Goal: Task Accomplishment & Management: Manage account settings

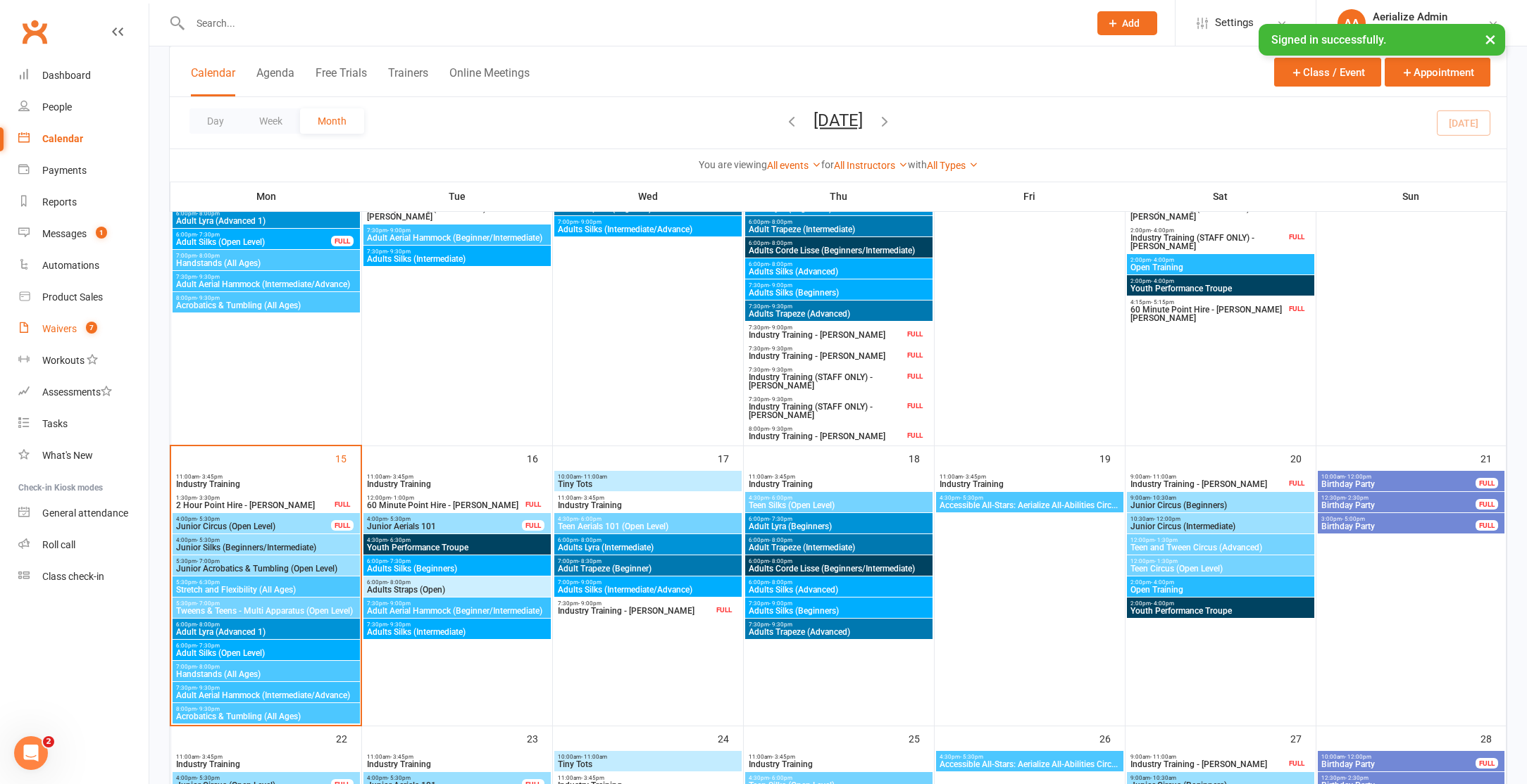
click at [78, 331] on link "Waivers 7" at bounding box center [84, 329] width 130 height 31
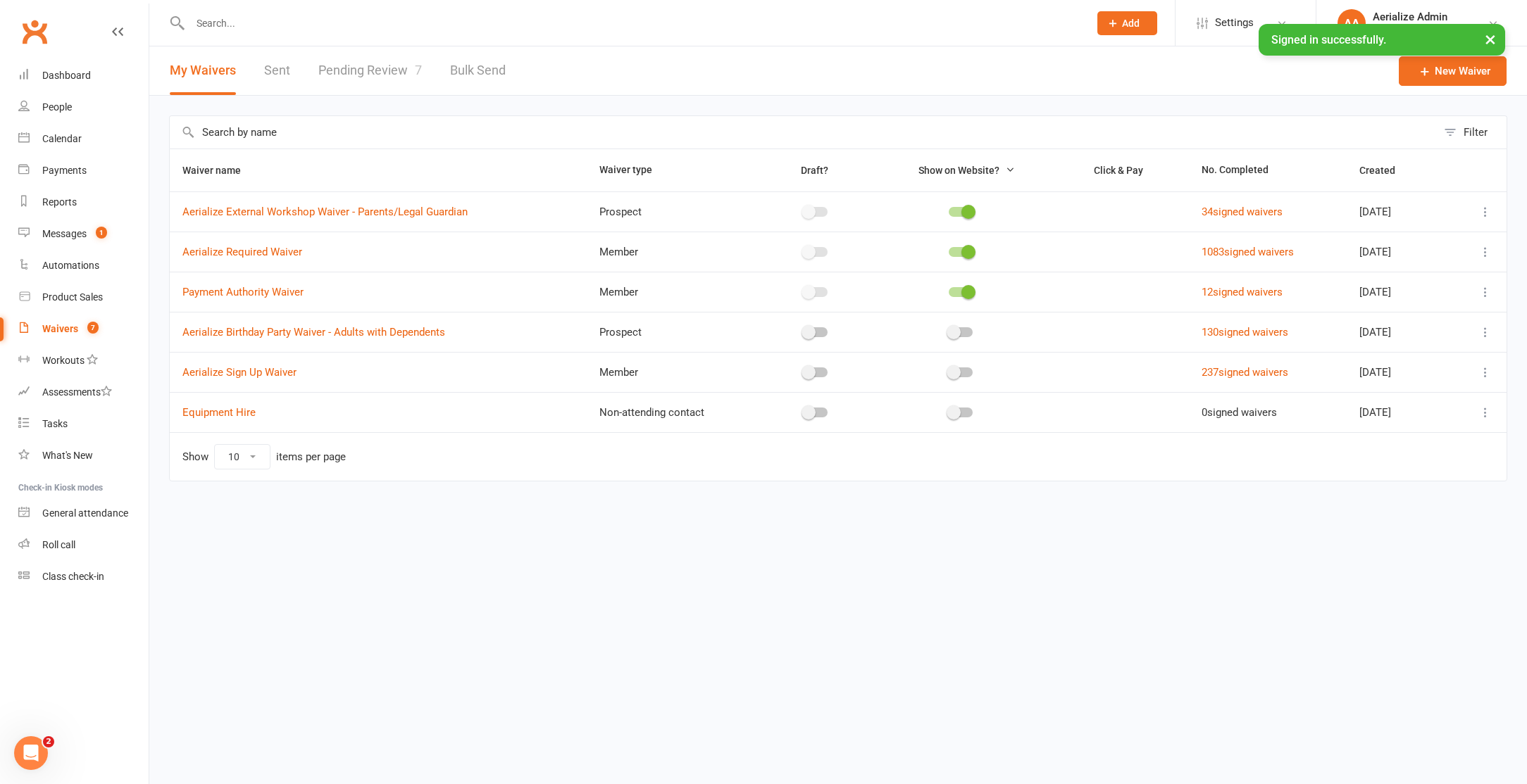
click at [355, 71] on link "Pending Review 7" at bounding box center [370, 71] width 104 height 49
select select "100"
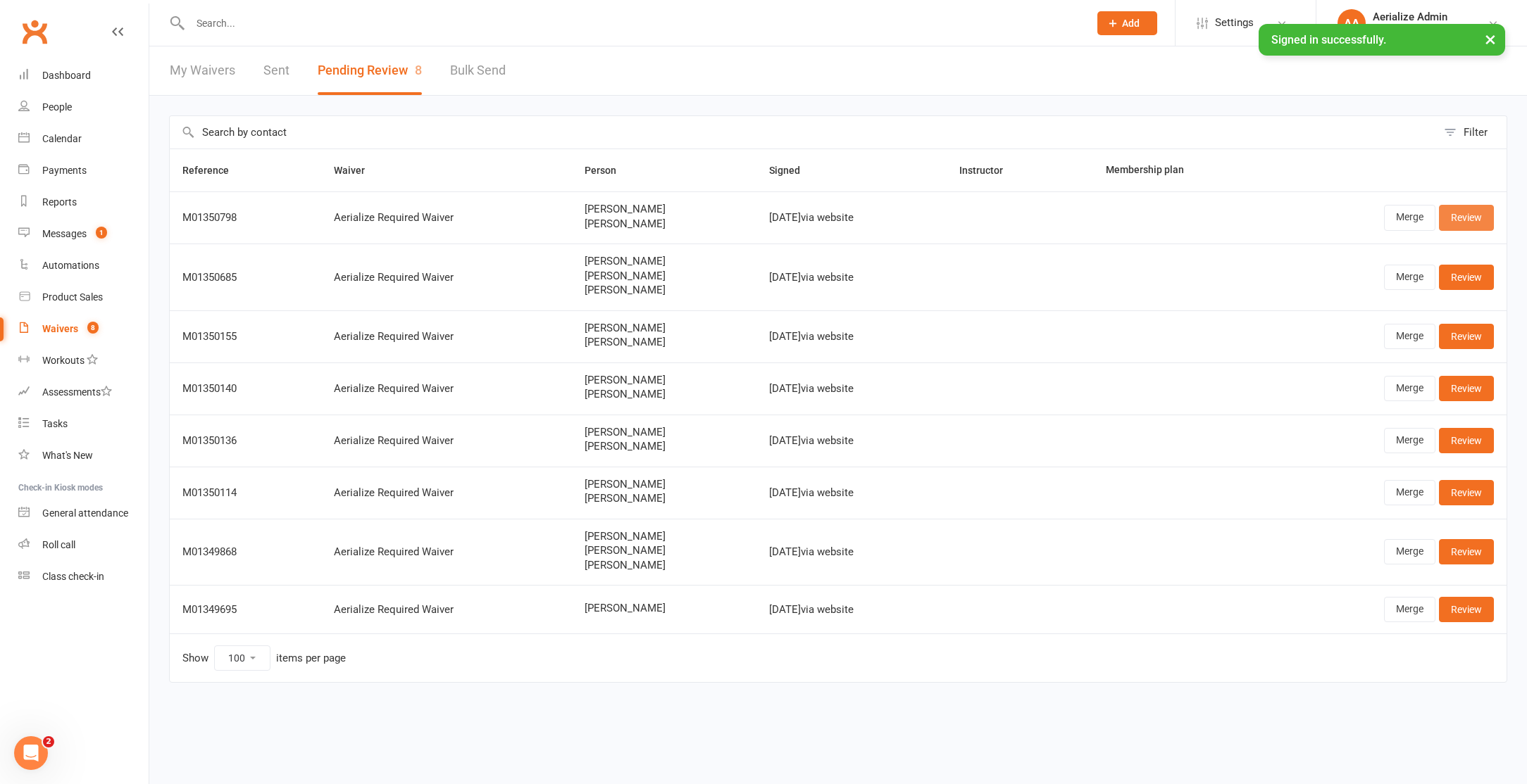
click at [1463, 215] on link "Review" at bounding box center [1466, 217] width 55 height 25
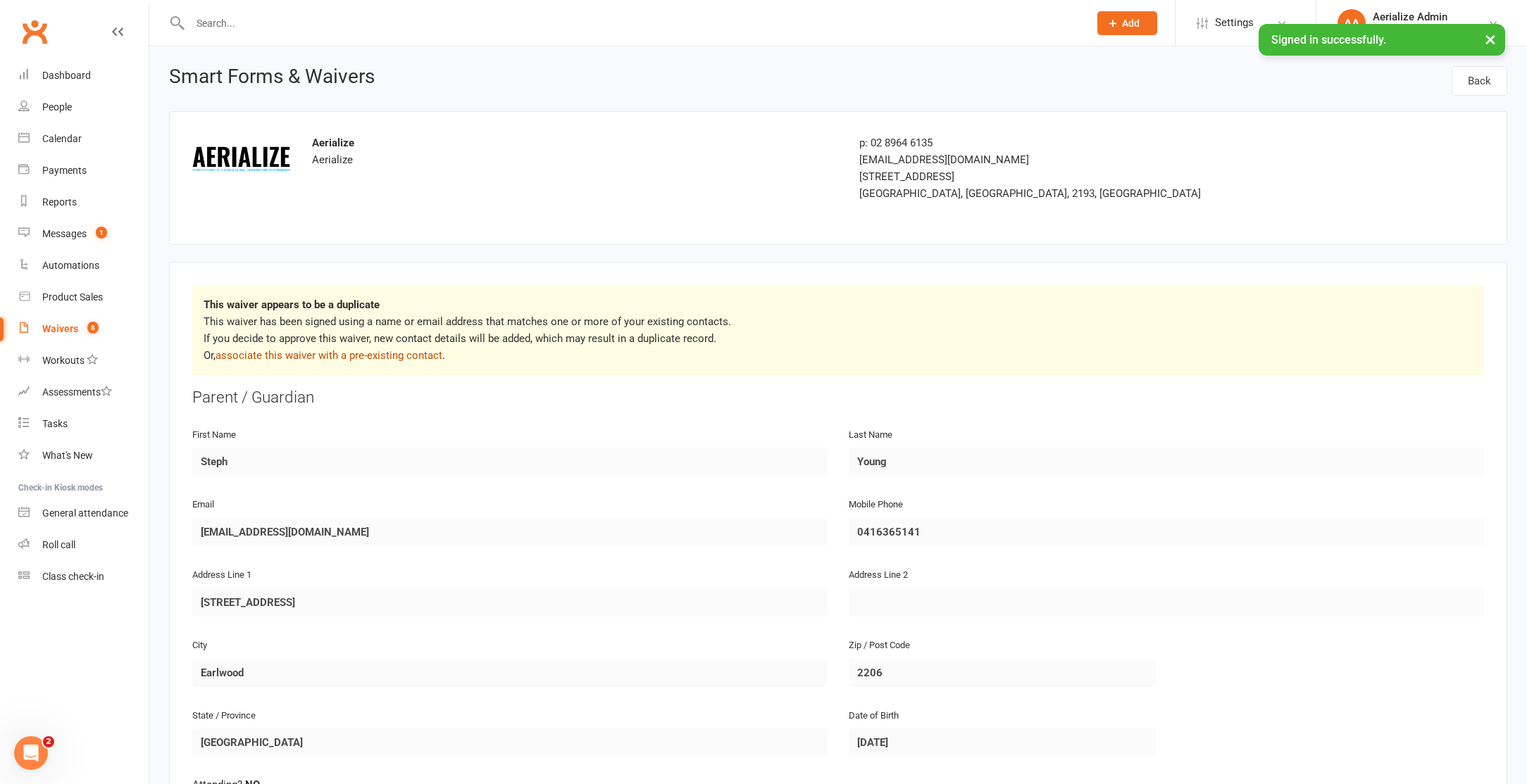
click at [267, 354] on link "associate this waiver with a pre-existing contact" at bounding box center [328, 356] width 227 height 13
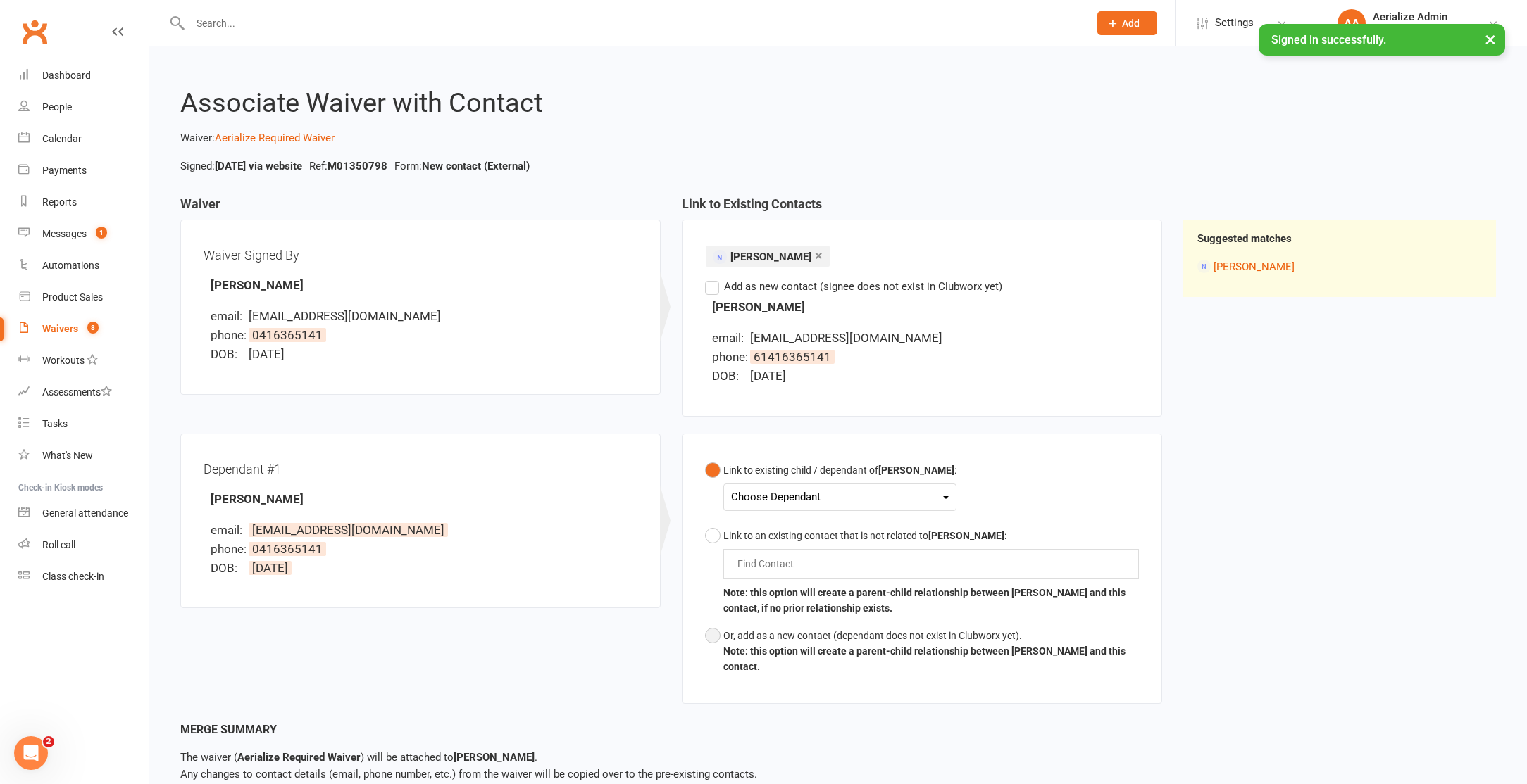
click at [717, 635] on button "Or, add as a new contact (dependant does not exist in Clubworx yet). Note: this…" at bounding box center [921, 652] width 434 height 59
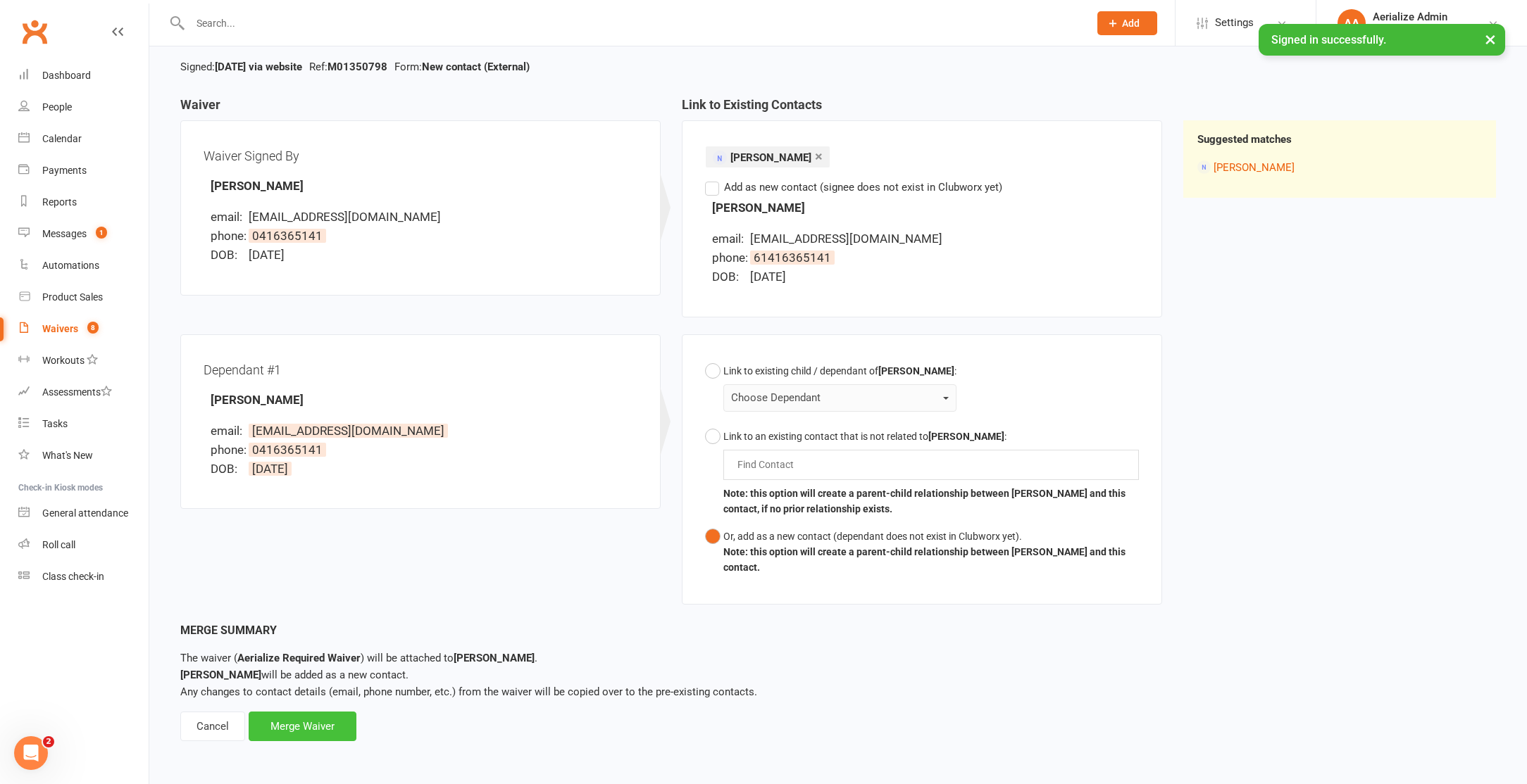
click at [305, 729] on div "Merge Waiver" at bounding box center [302, 726] width 108 height 29
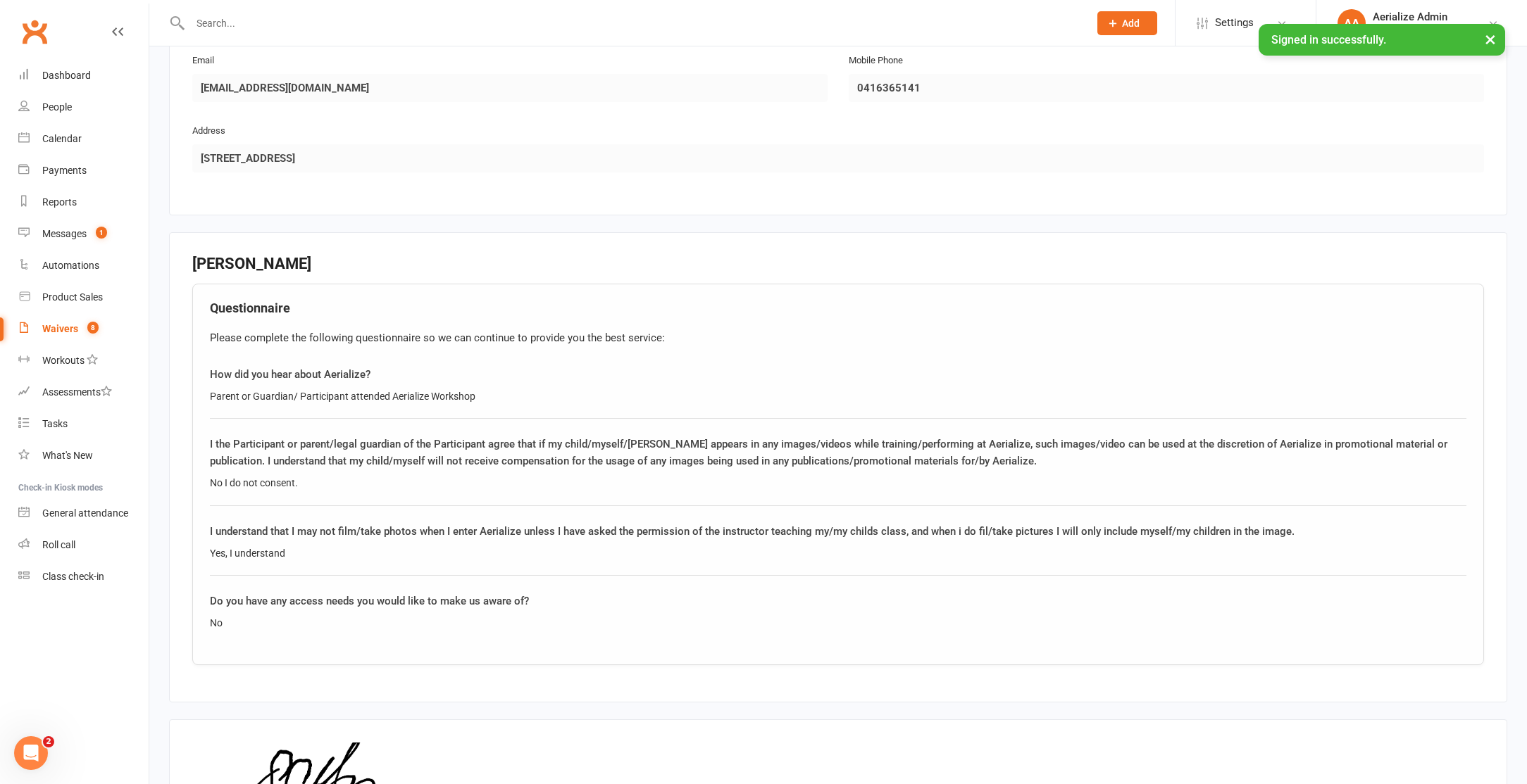
scroll to position [1489, 0]
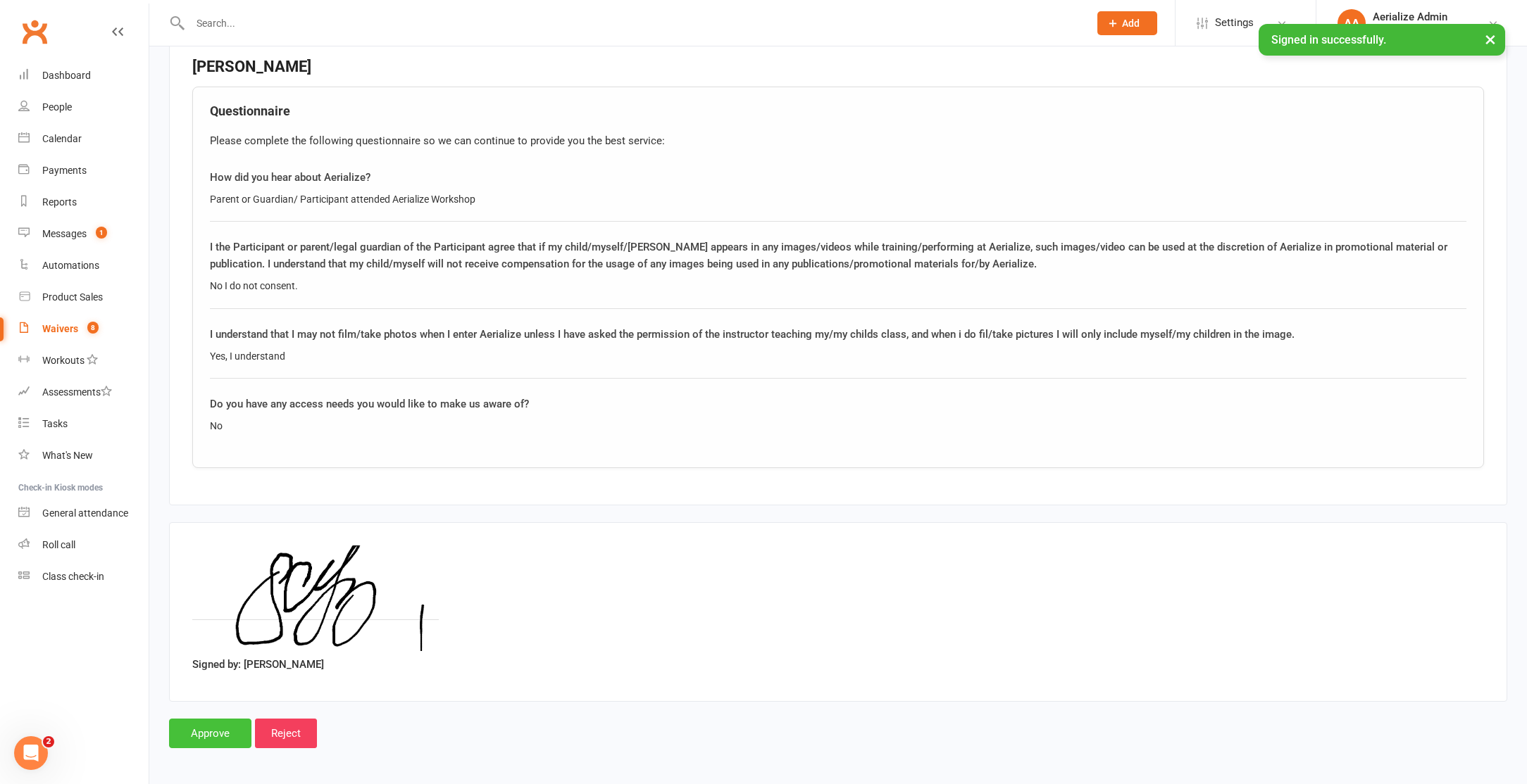
click at [222, 734] on input "Approve" at bounding box center [209, 733] width 82 height 29
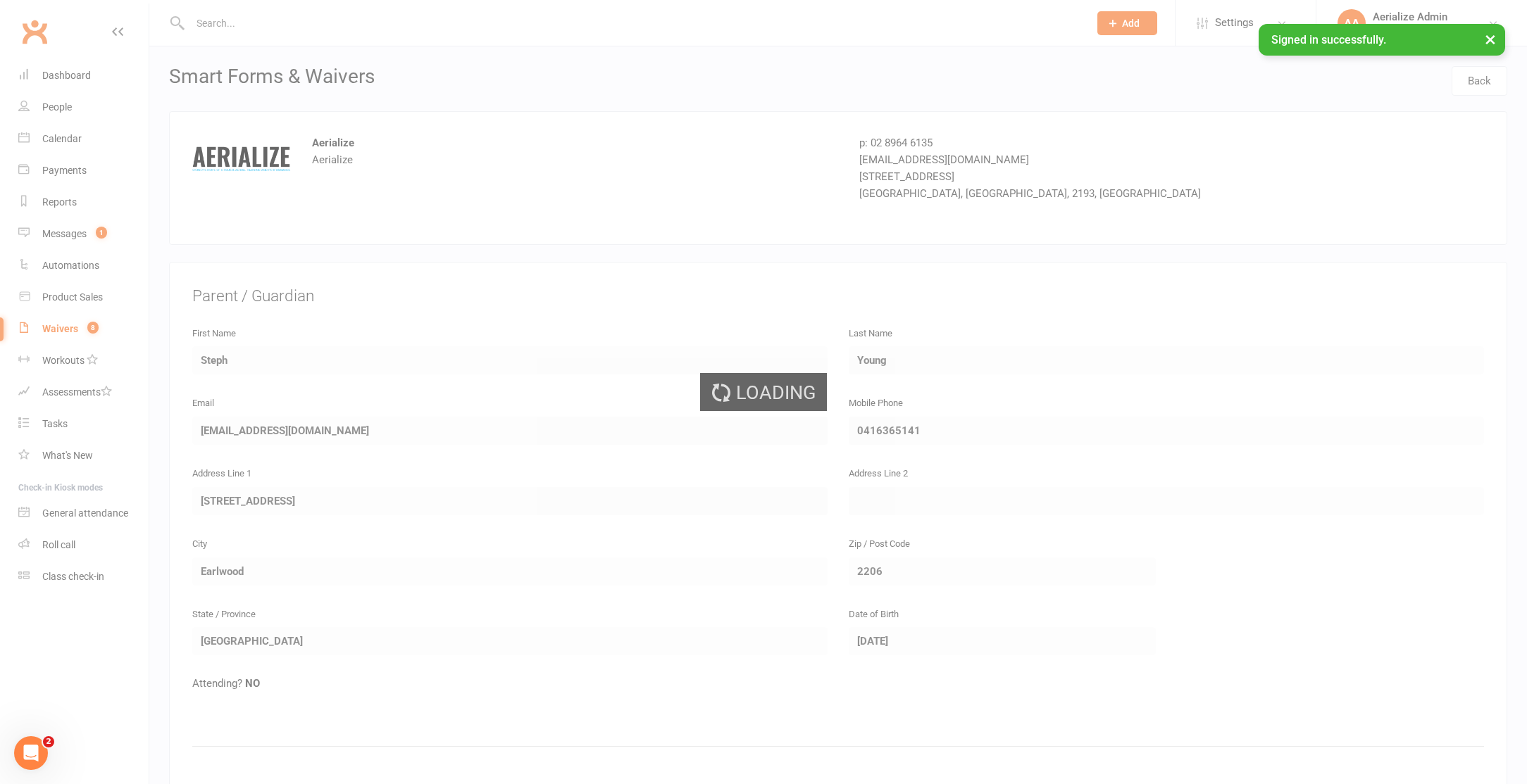
select select "100"
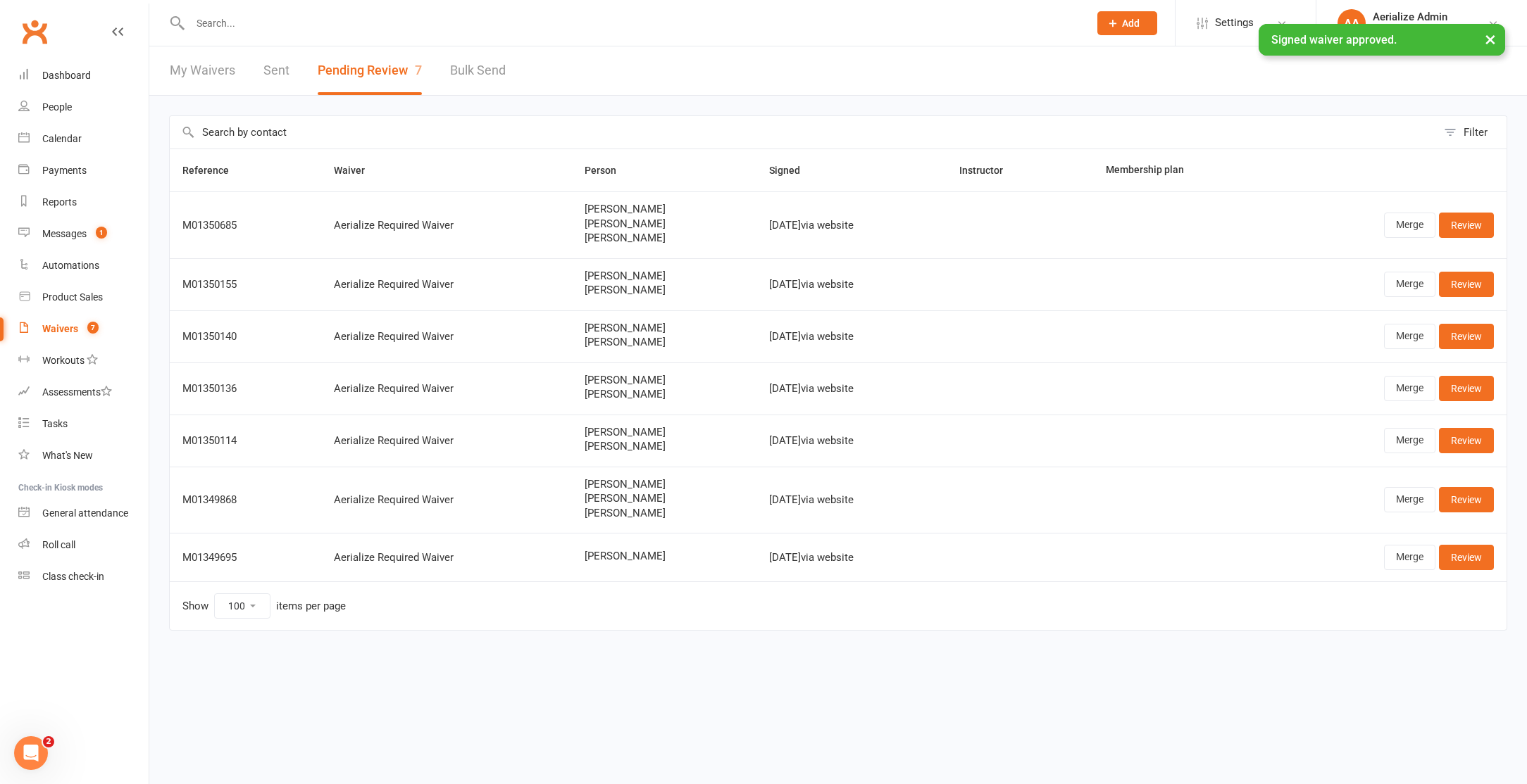
click at [230, 24] on div "× Signed waiver approved." at bounding box center [754, 24] width 1508 height 0
click at [219, 21] on input "text" at bounding box center [632, 24] width 893 height 20
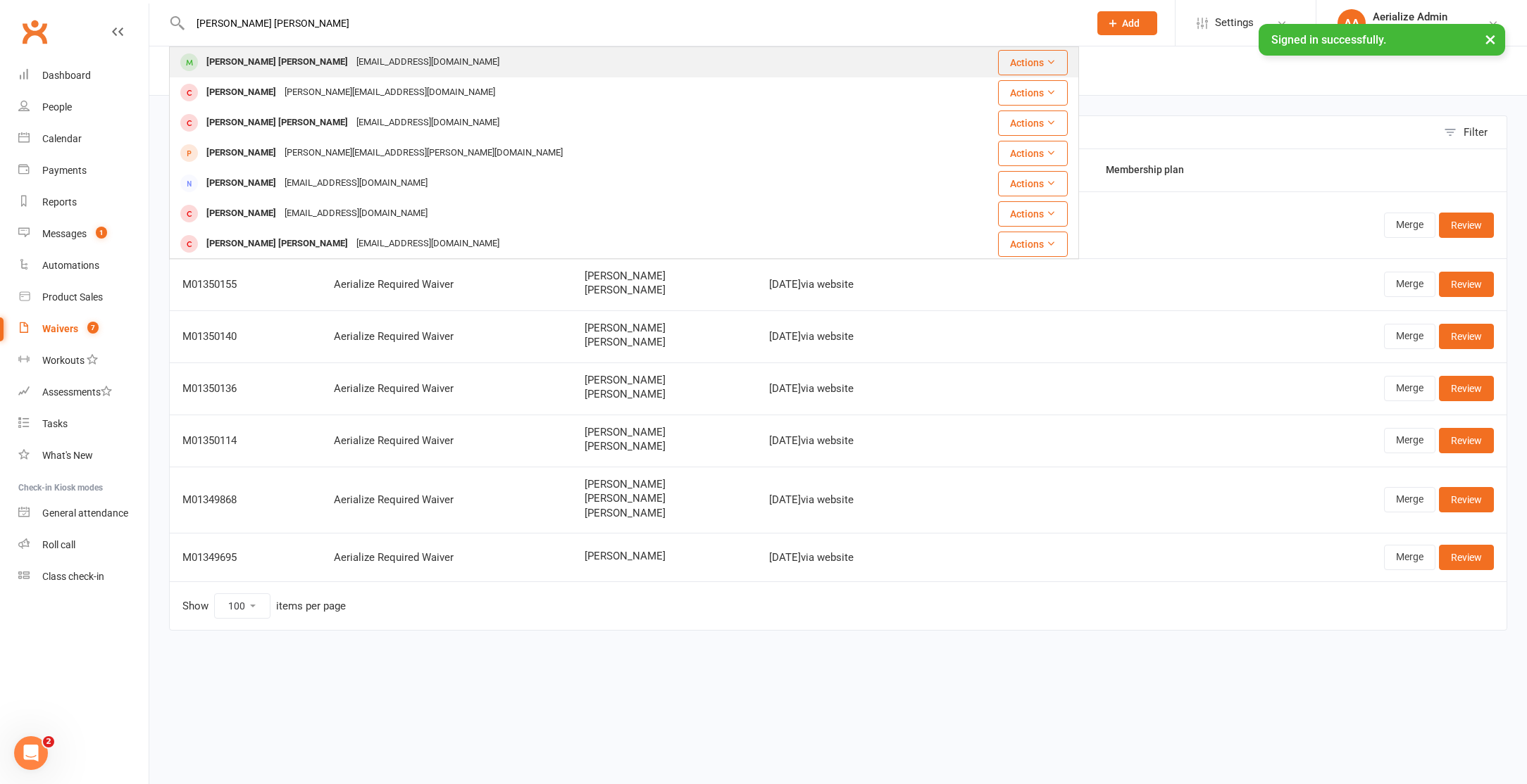
type input "[PERSON_NAME] [PERSON_NAME]"
click at [262, 66] on div "[PERSON_NAME] [PERSON_NAME]" at bounding box center [277, 62] width 150 height 21
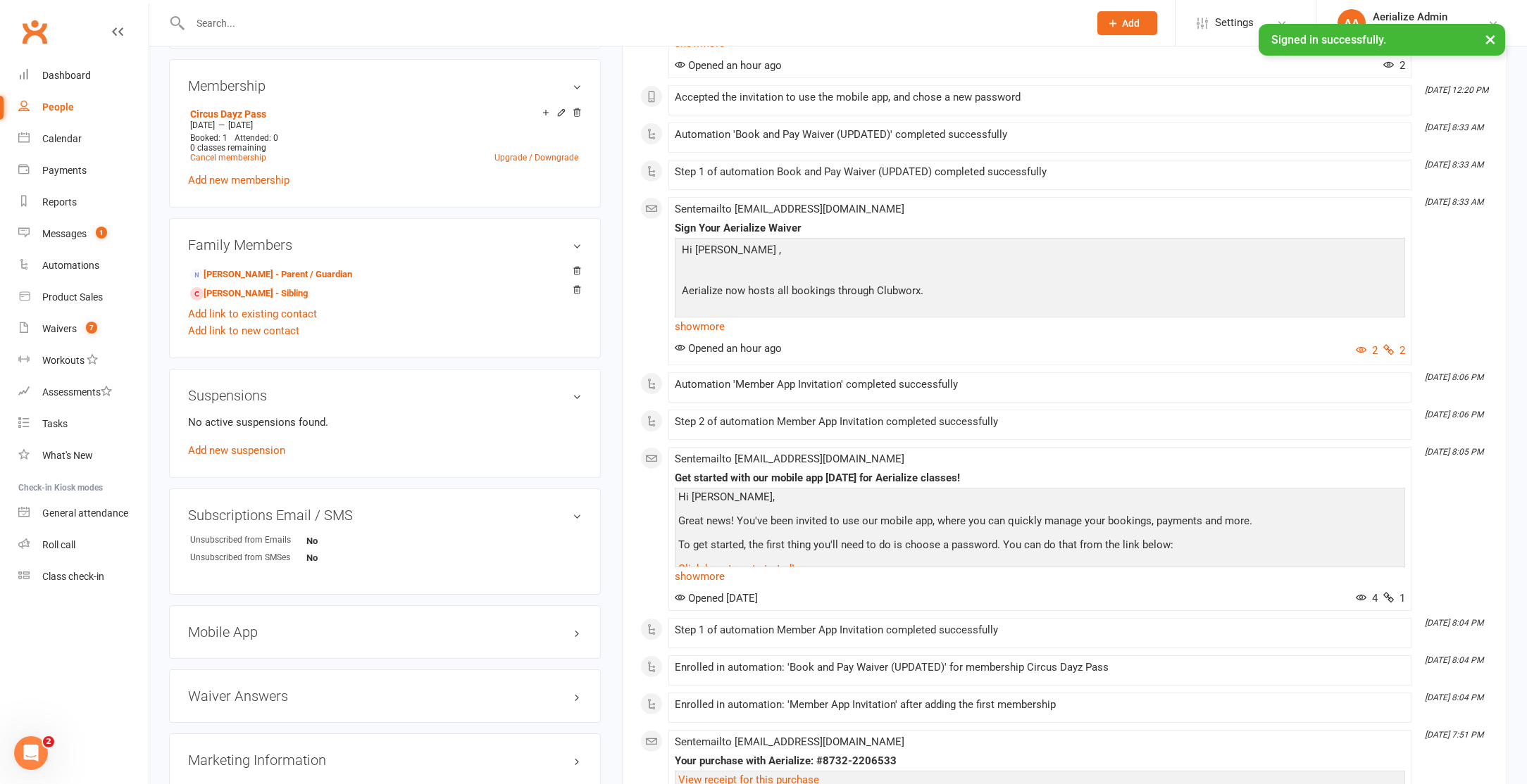
scroll to position [550, 0]
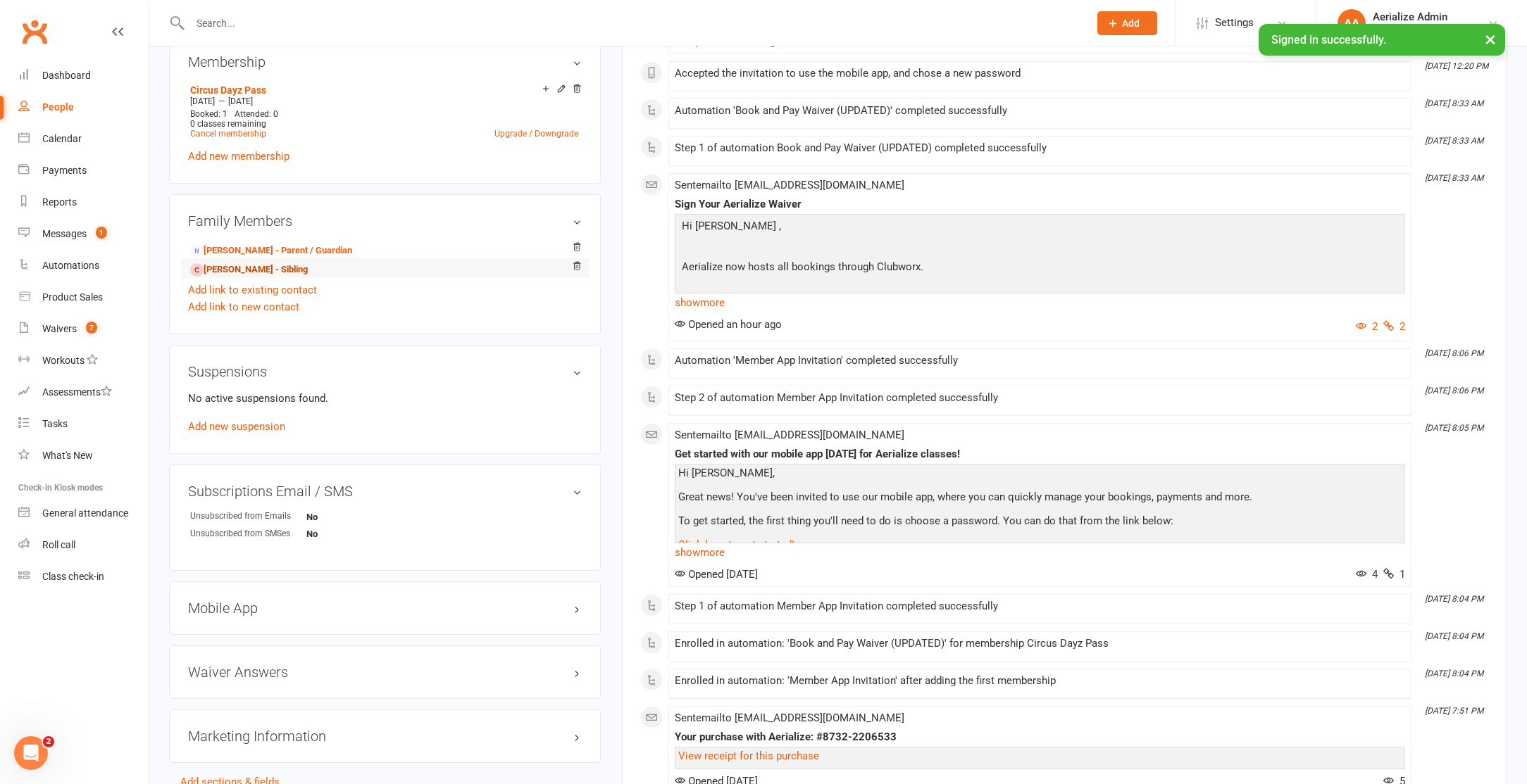
click at [244, 264] on link "[PERSON_NAME] - Sibling" at bounding box center [249, 269] width 118 height 15
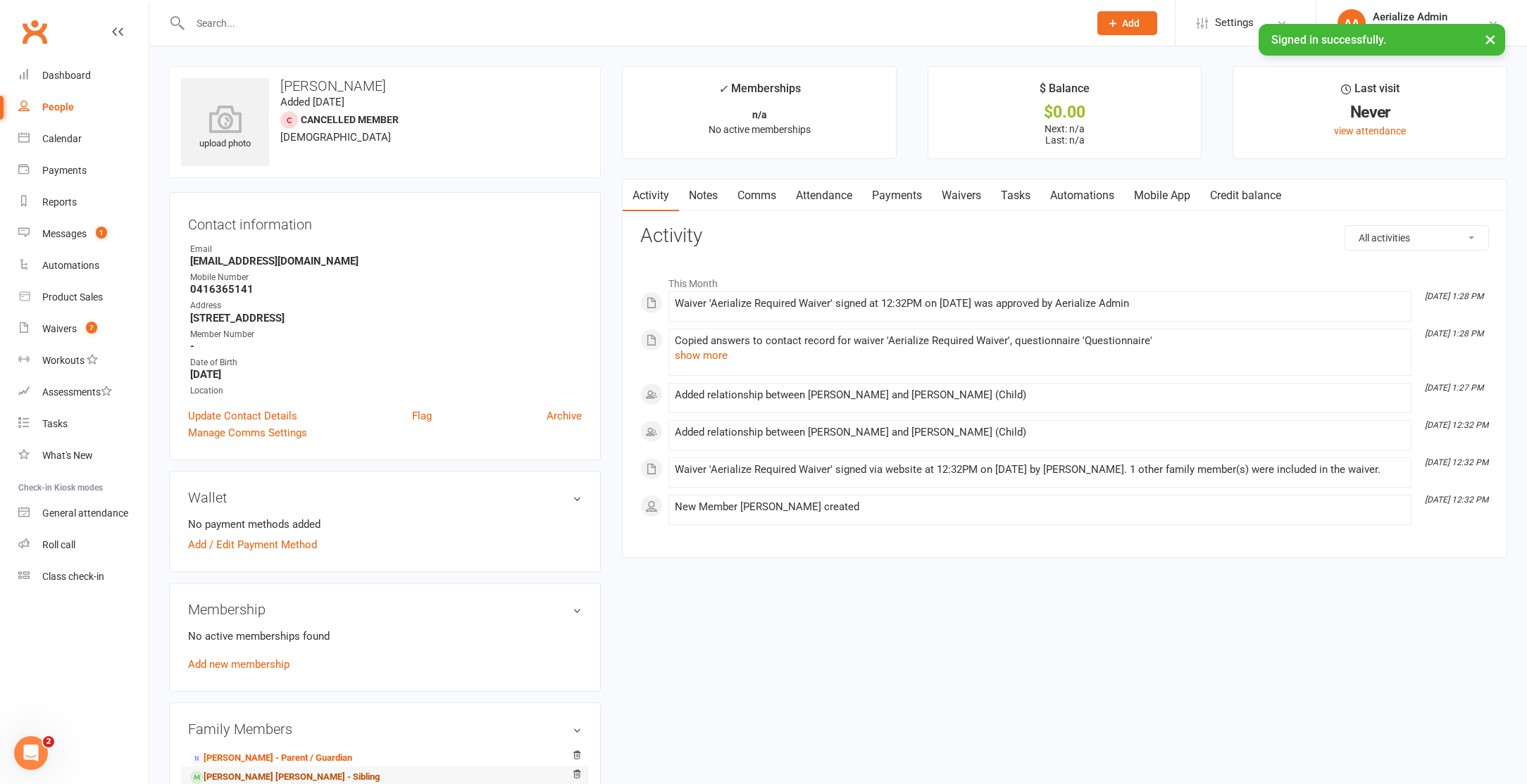
click at [282, 775] on link "[PERSON_NAME] [PERSON_NAME] - Sibling" at bounding box center [285, 778] width 189 height 15
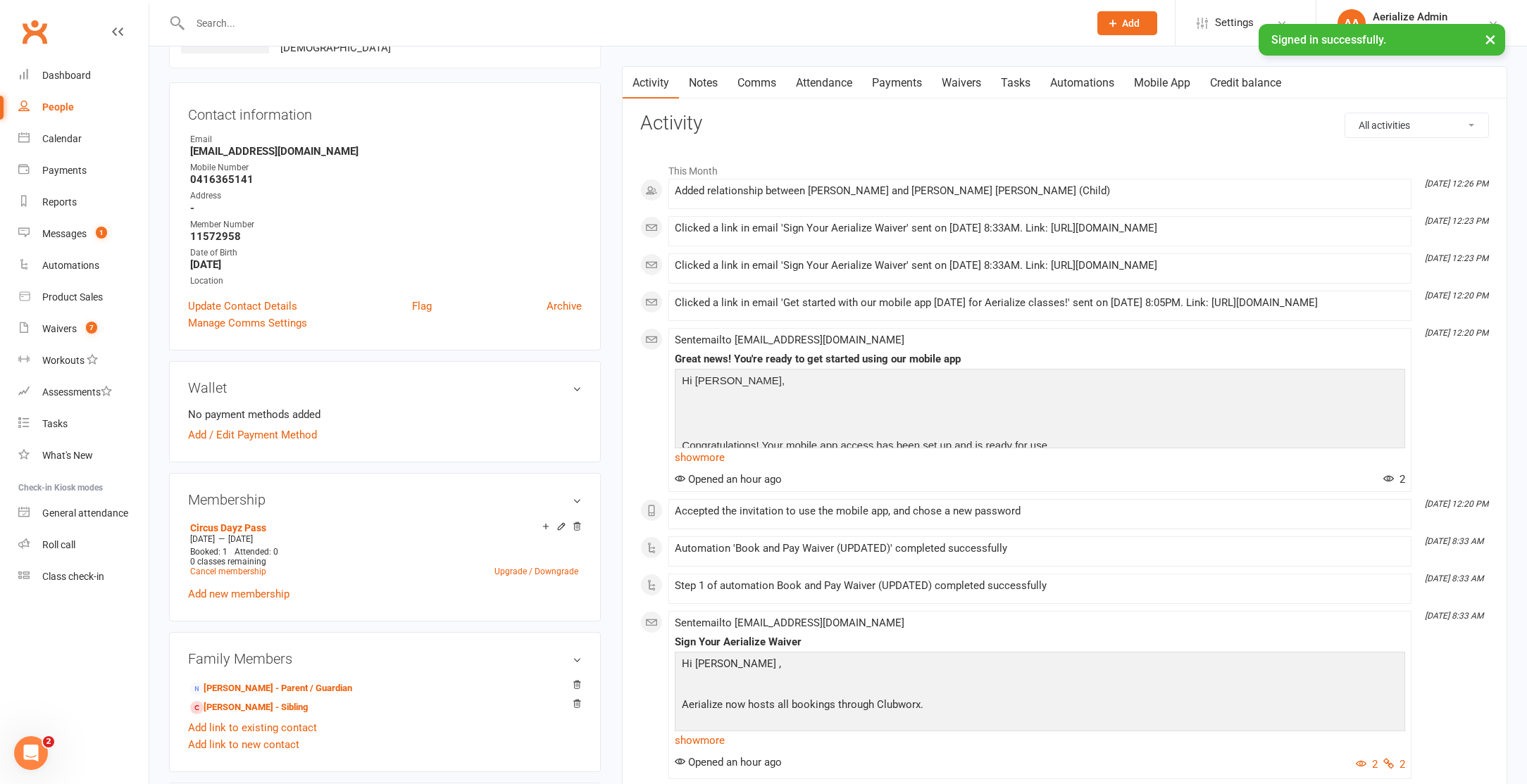
scroll to position [62, 0]
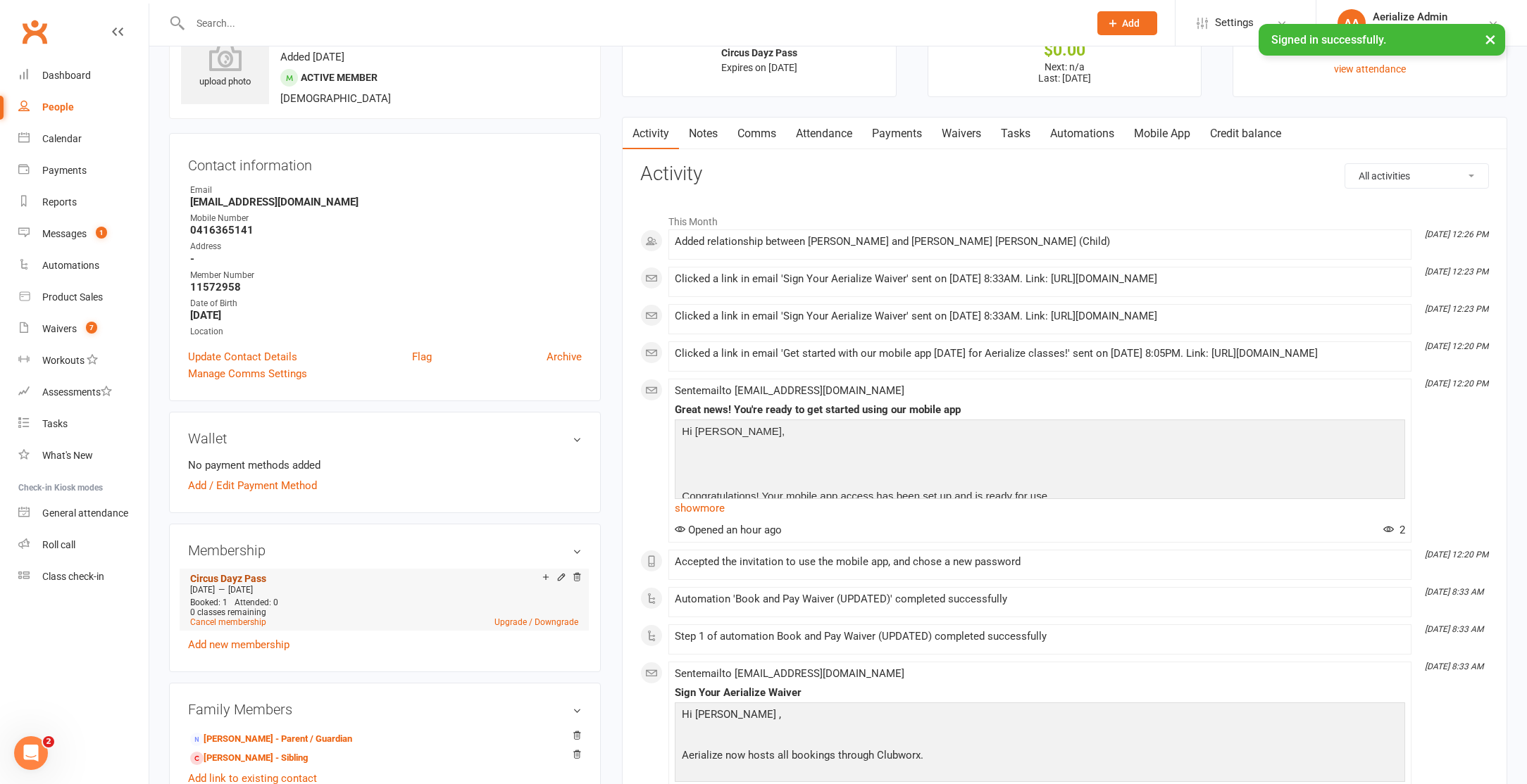
click at [250, 575] on link "Circus Dayz Pass" at bounding box center [228, 579] width 76 height 11
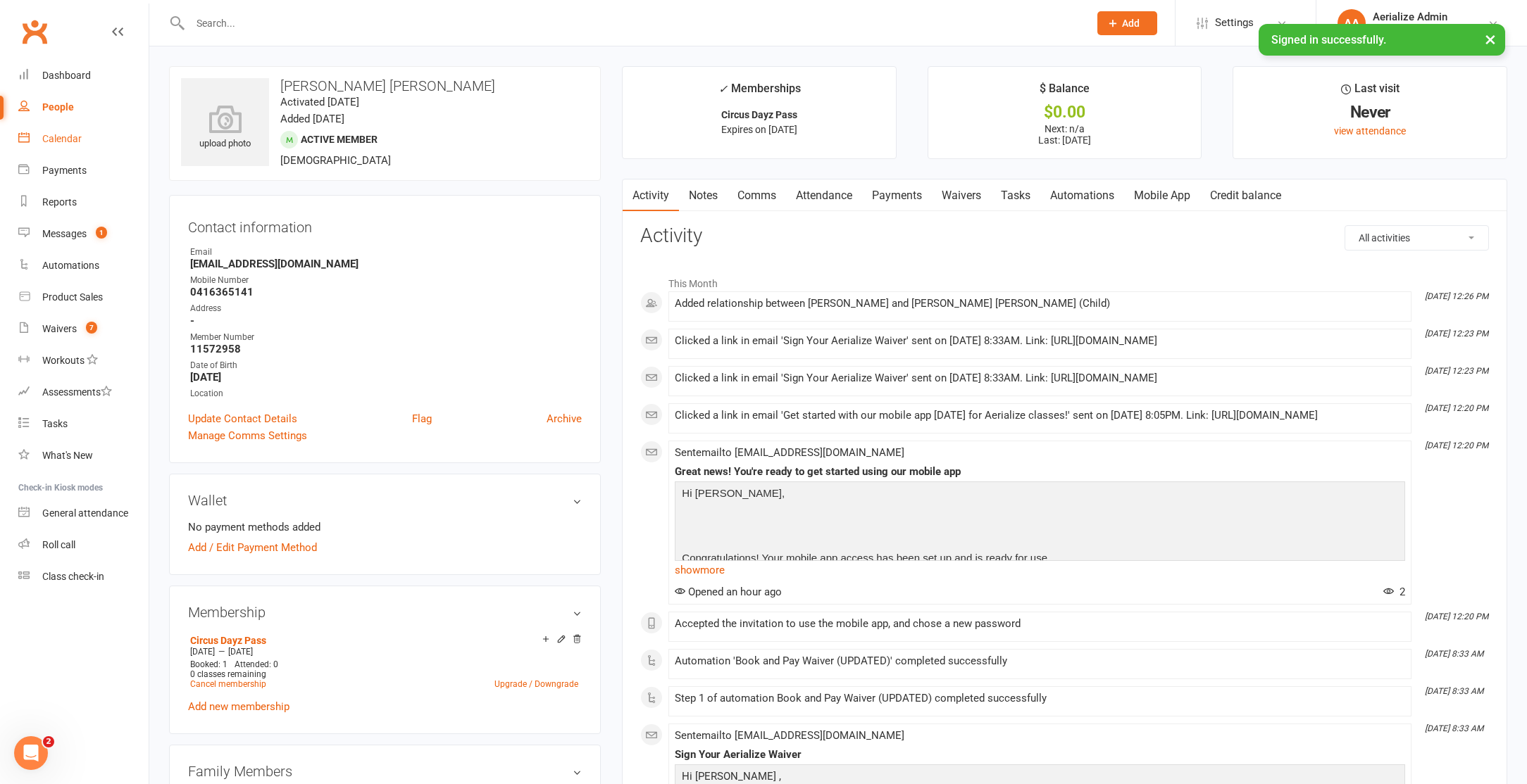
click at [66, 141] on div "Calendar" at bounding box center [61, 139] width 39 height 11
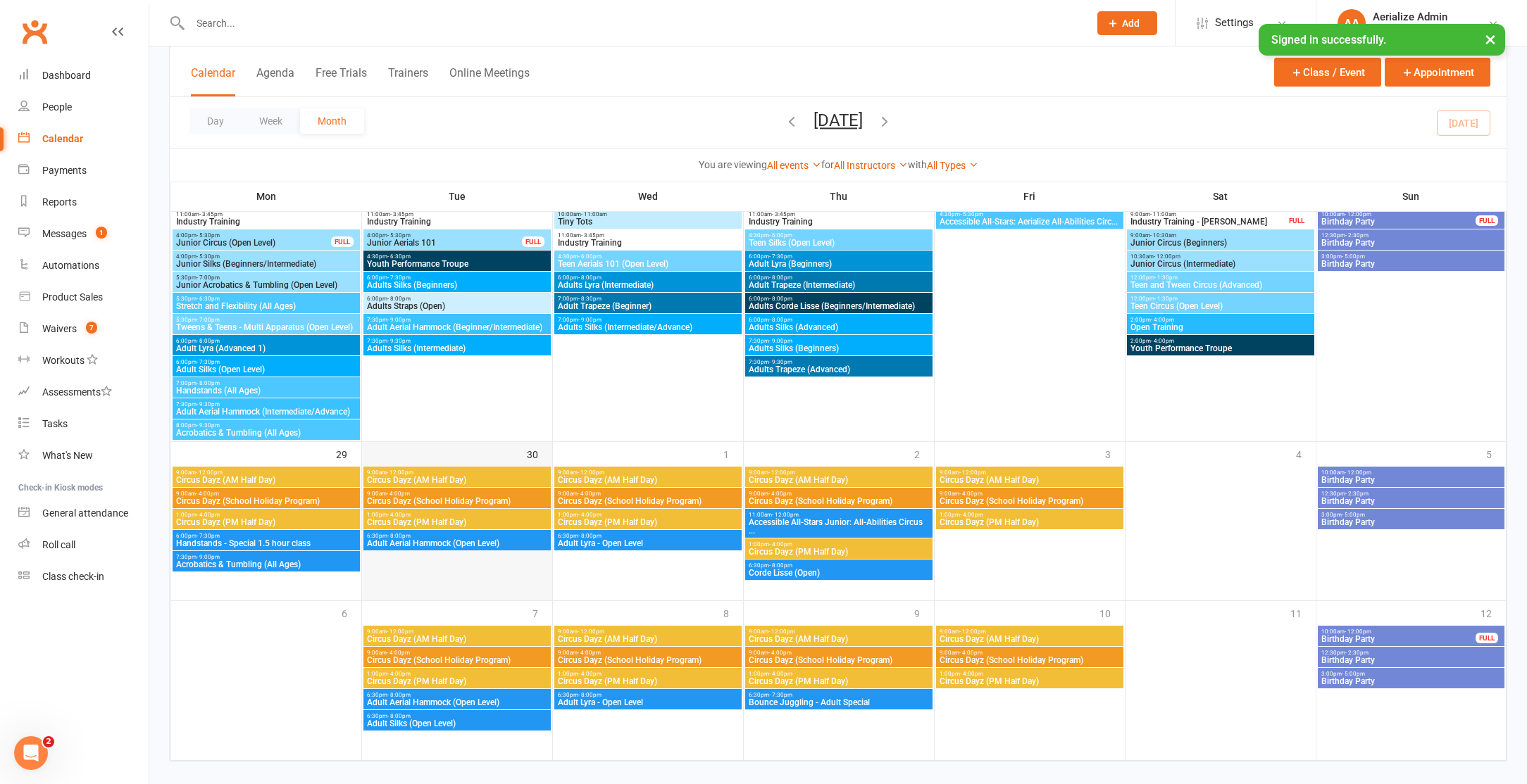
scroll to position [1192, 0]
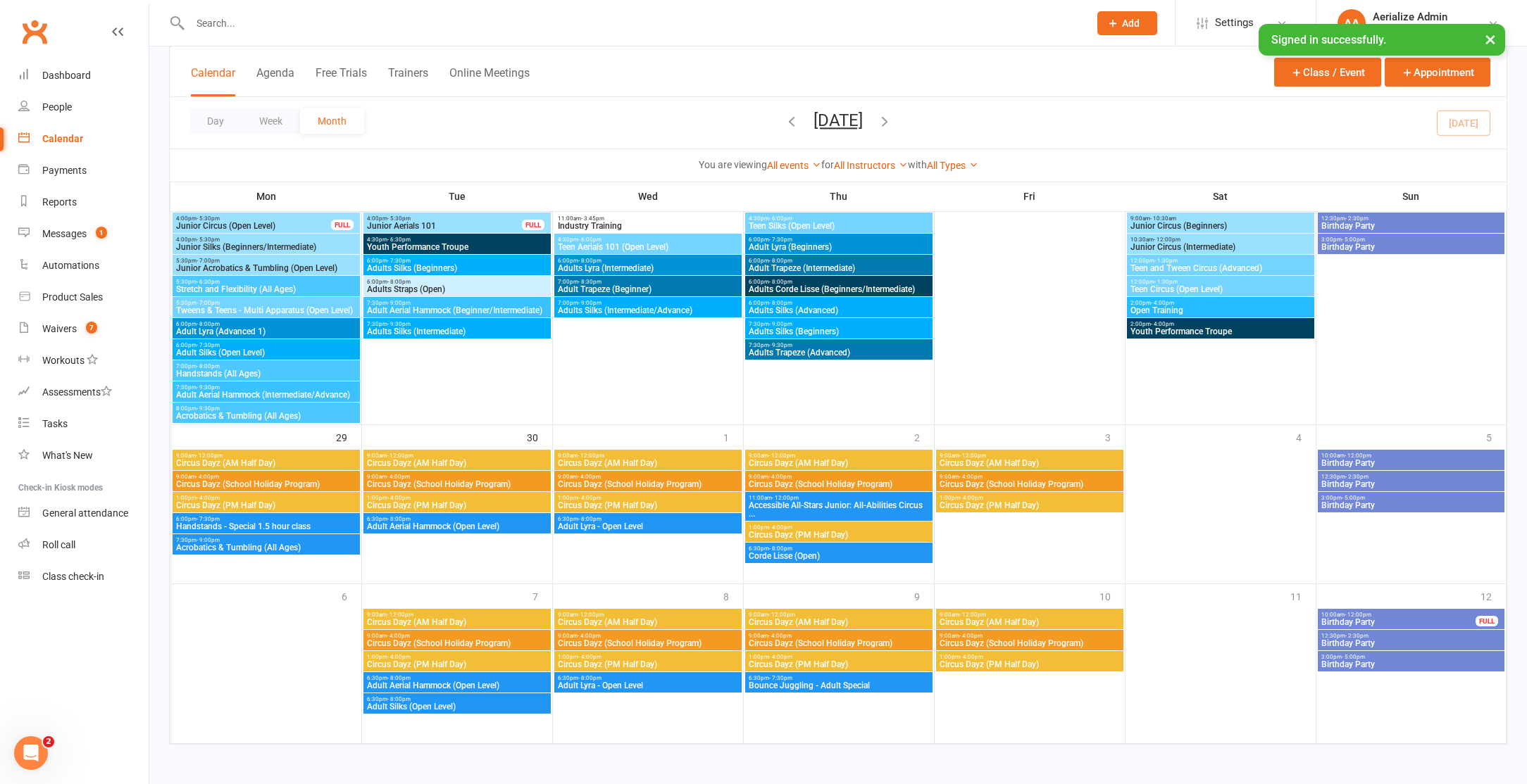
click at [465, 480] on span "Circus Dayz (School Holiday Program)" at bounding box center [457, 485] width 182 height 9
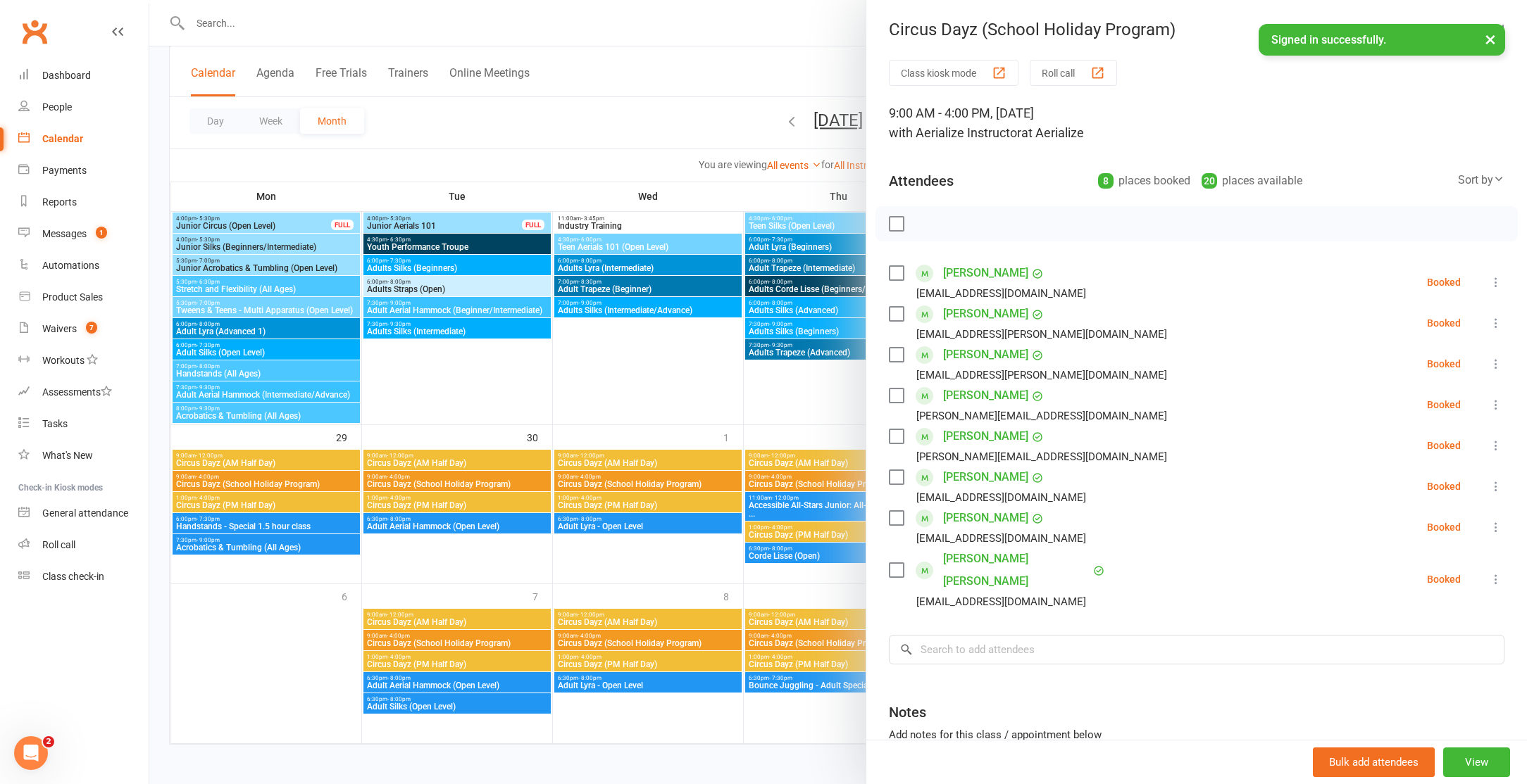
click at [1500, 572] on icon at bounding box center [1496, 580] width 14 height 14
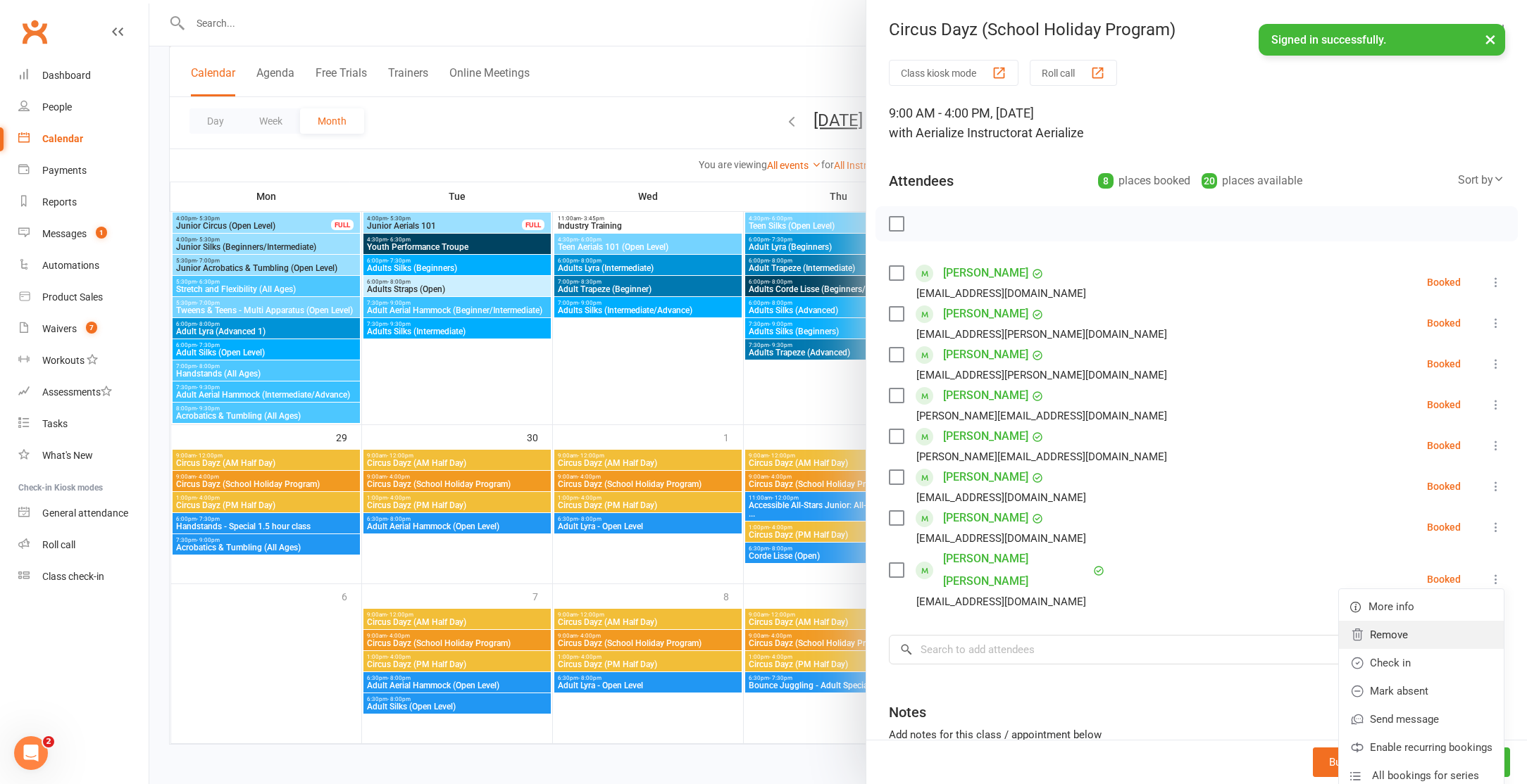
click at [1382, 626] on link "Remove" at bounding box center [1421, 635] width 165 height 28
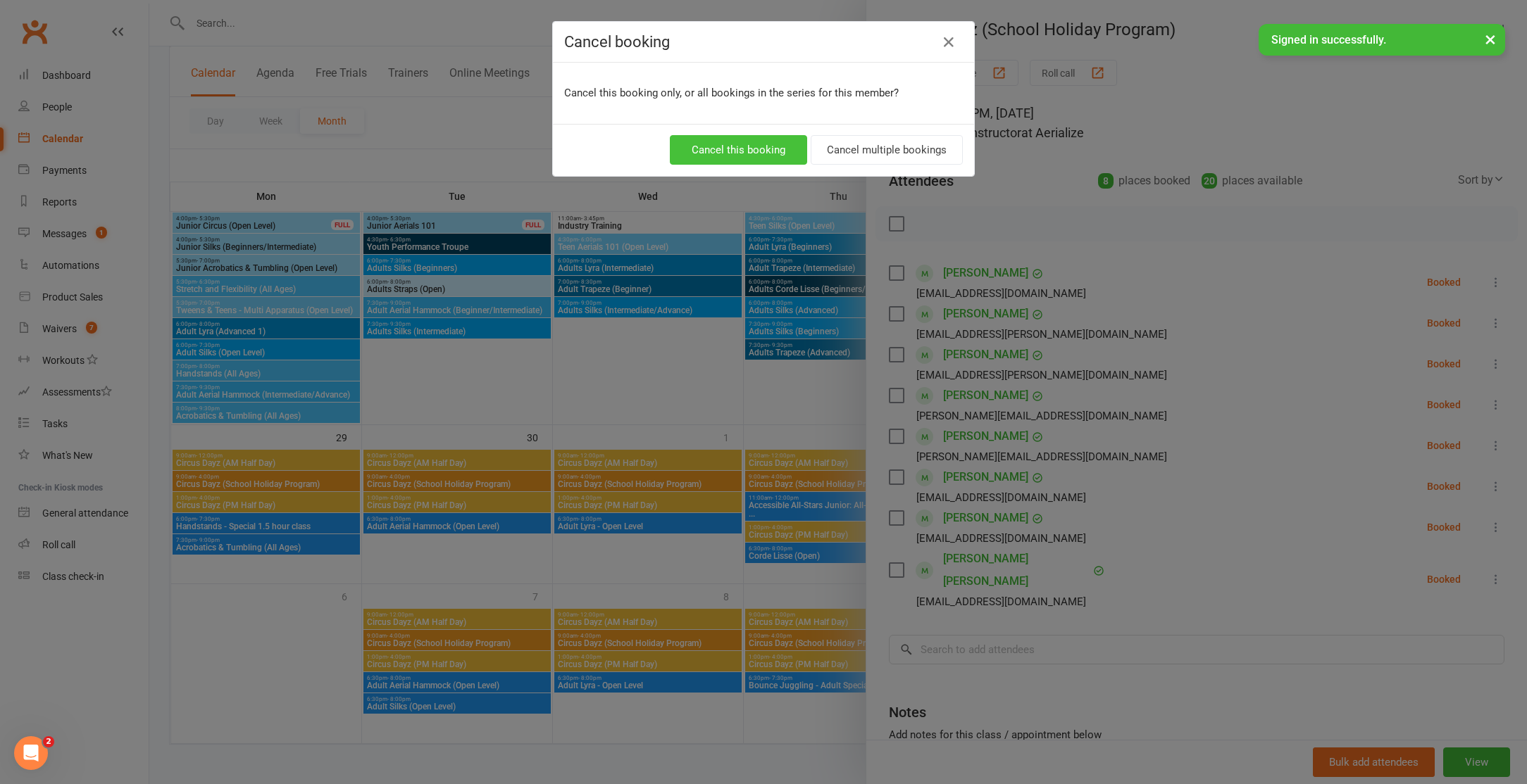
click at [753, 147] on button "Cancel this booking" at bounding box center [738, 149] width 137 height 29
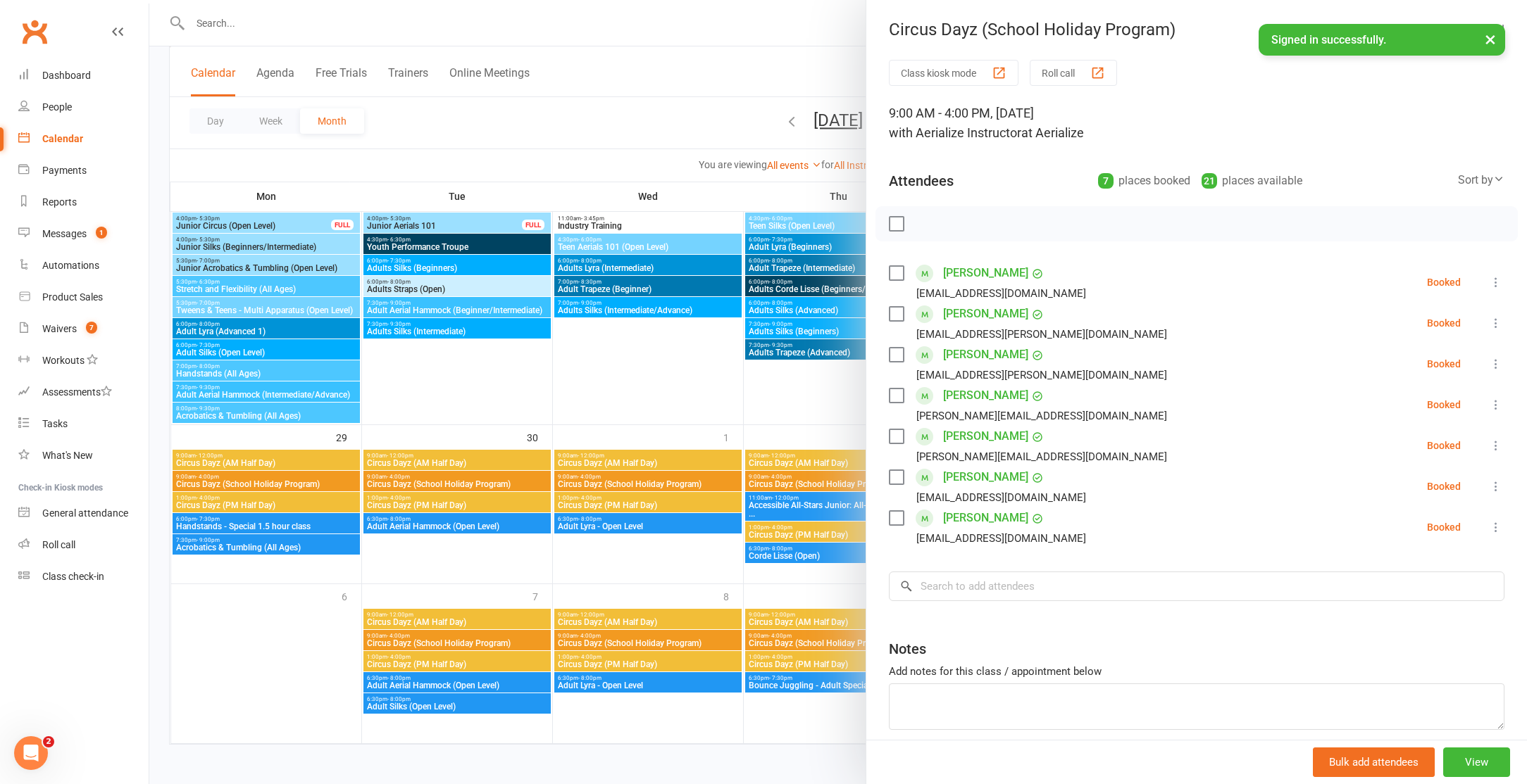
click at [233, 26] on div at bounding box center [838, 392] width 1378 height 784
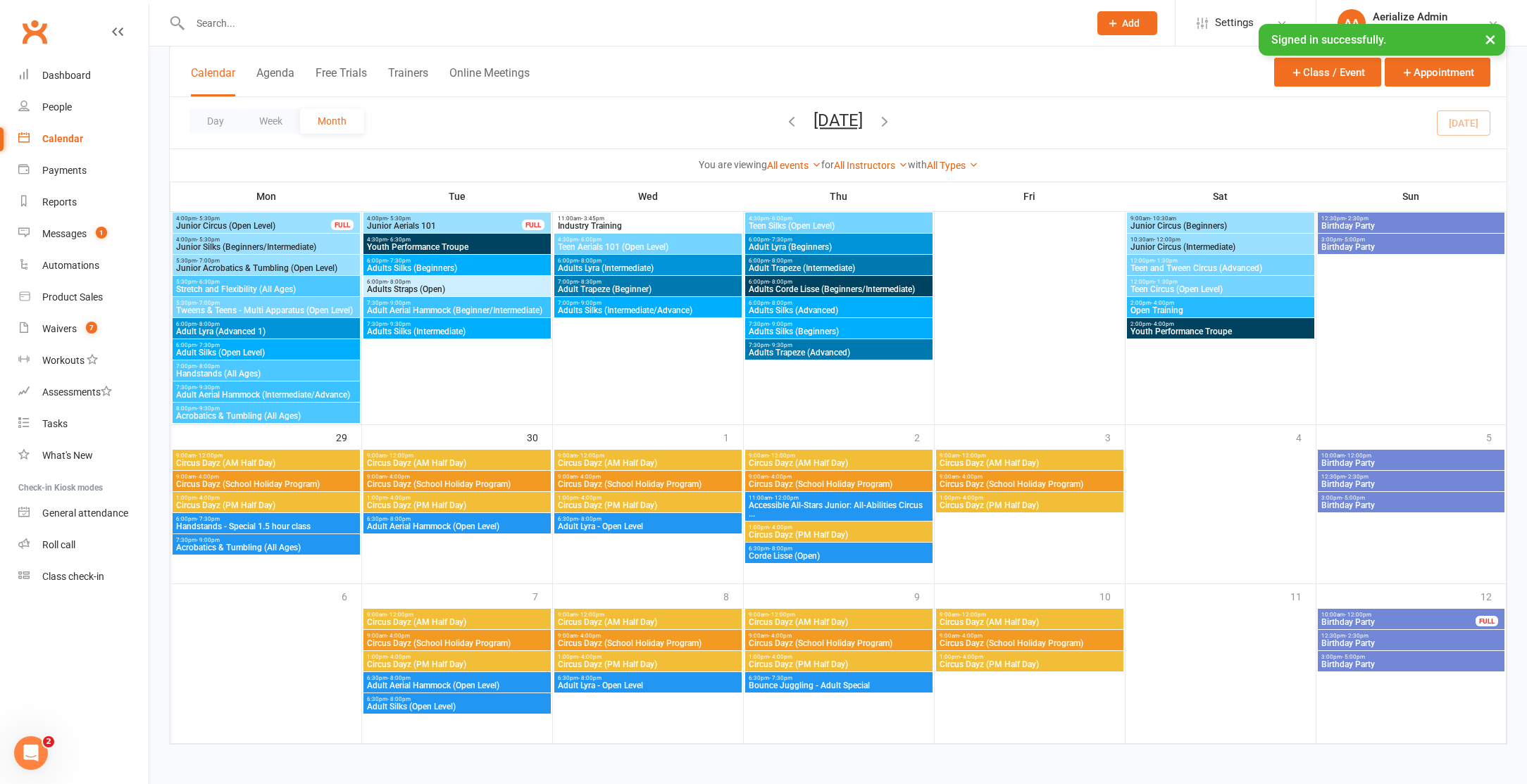
click at [255, 22] on input "text" at bounding box center [632, 24] width 893 height 20
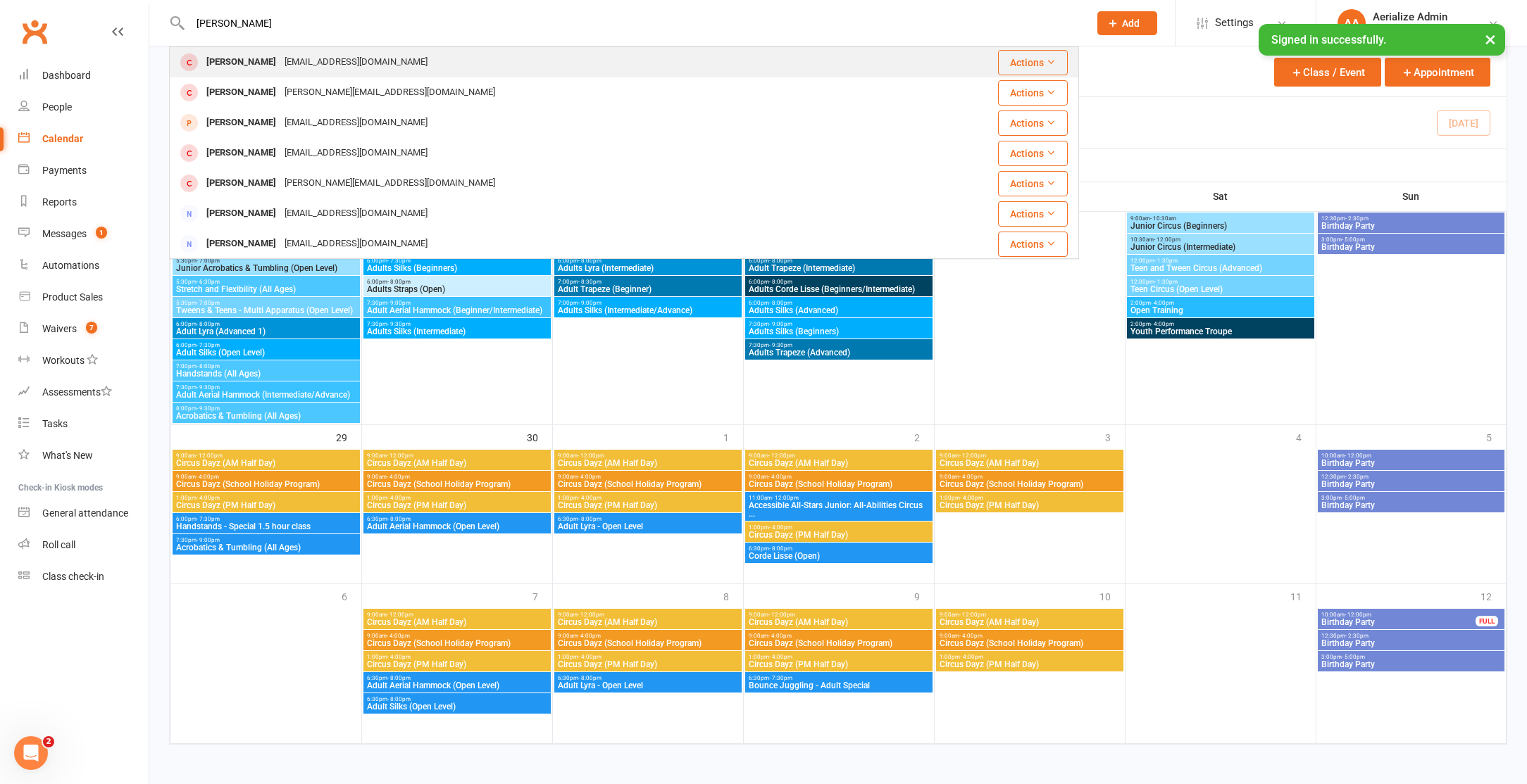
type input "[PERSON_NAME]"
click at [290, 58] on div "[EMAIL_ADDRESS][DOMAIN_NAME]" at bounding box center [356, 62] width 152 height 21
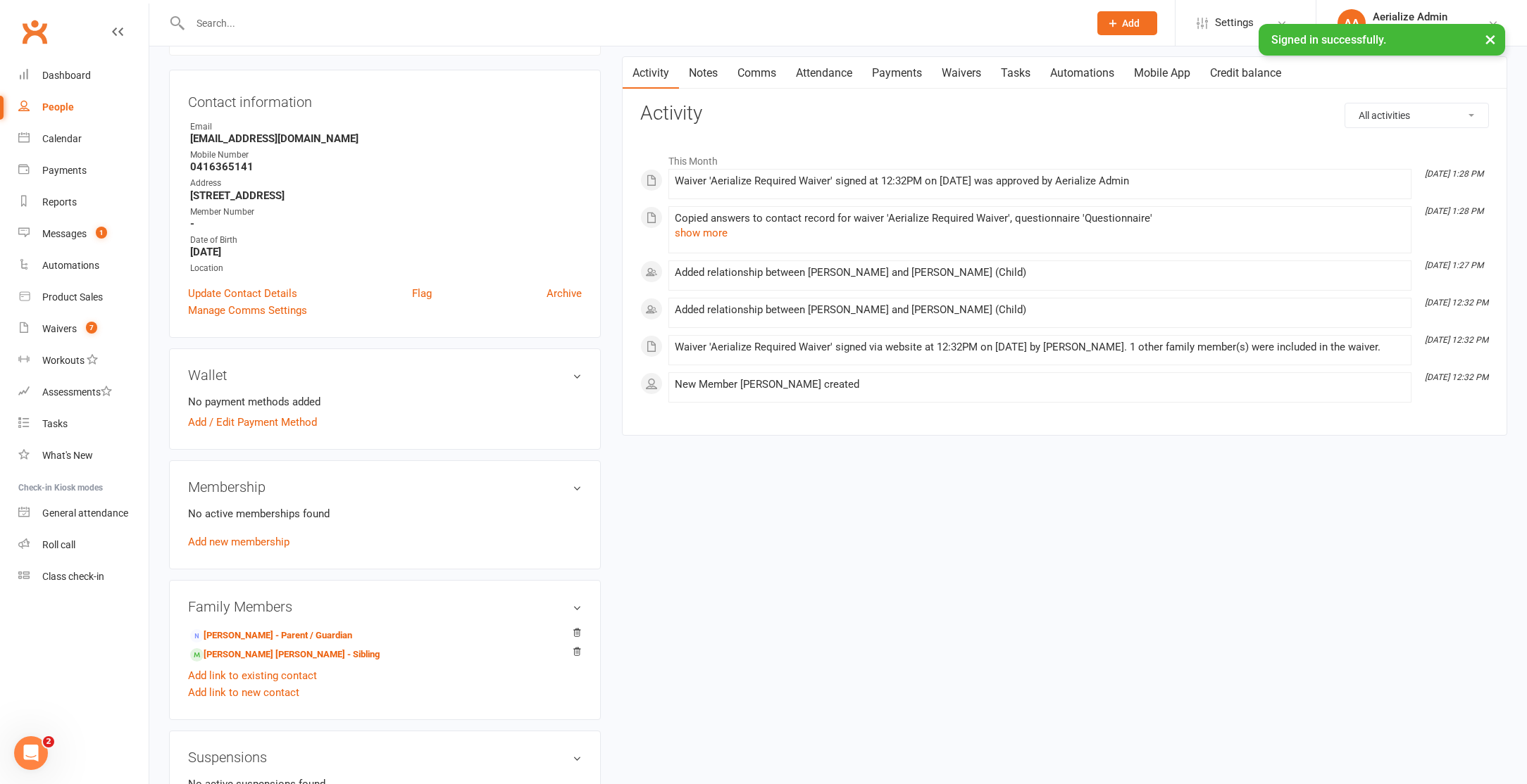
scroll to position [121, 0]
click at [255, 655] on link "[PERSON_NAME] [PERSON_NAME] - Sibling" at bounding box center [285, 656] width 189 height 15
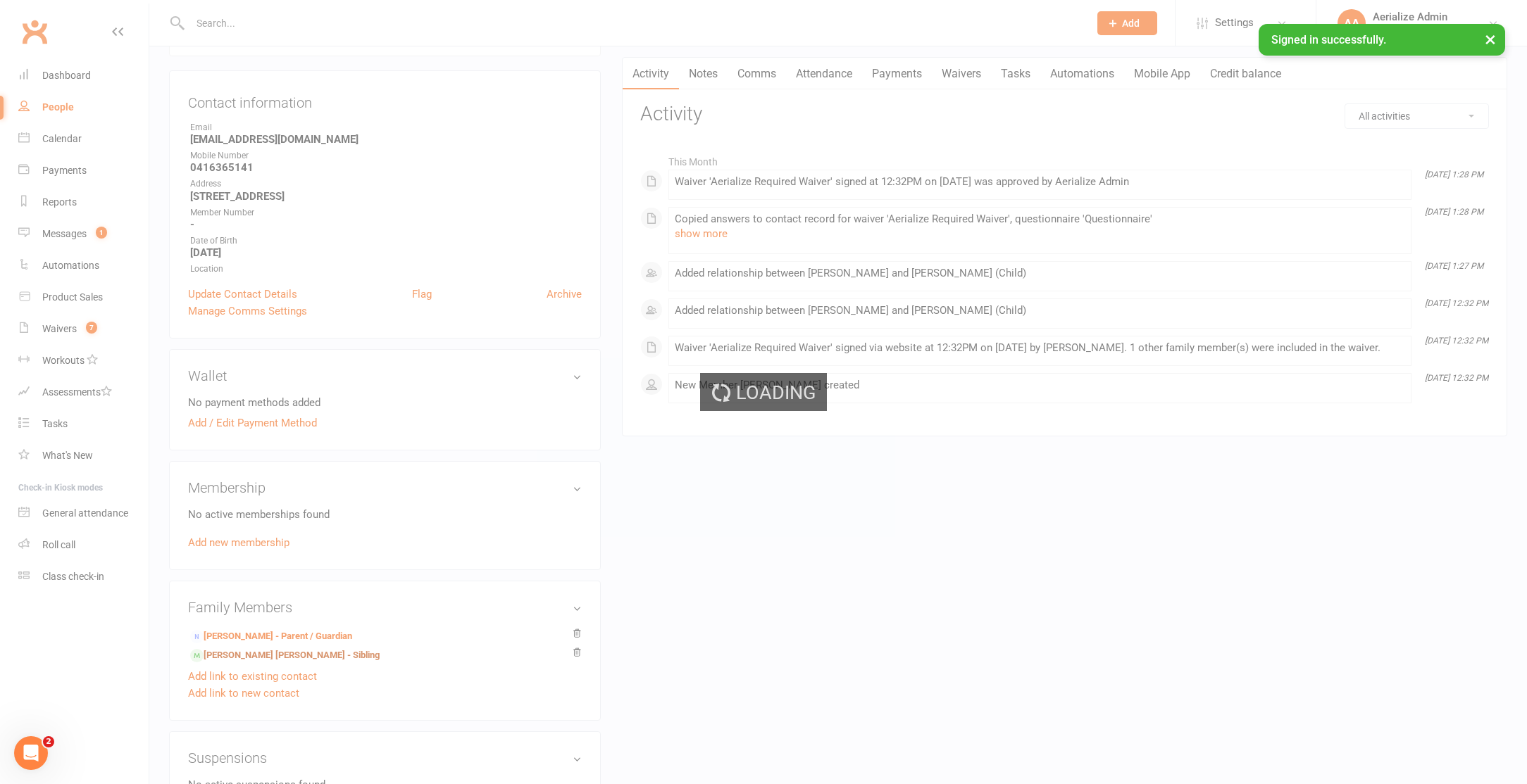
scroll to position [120, 0]
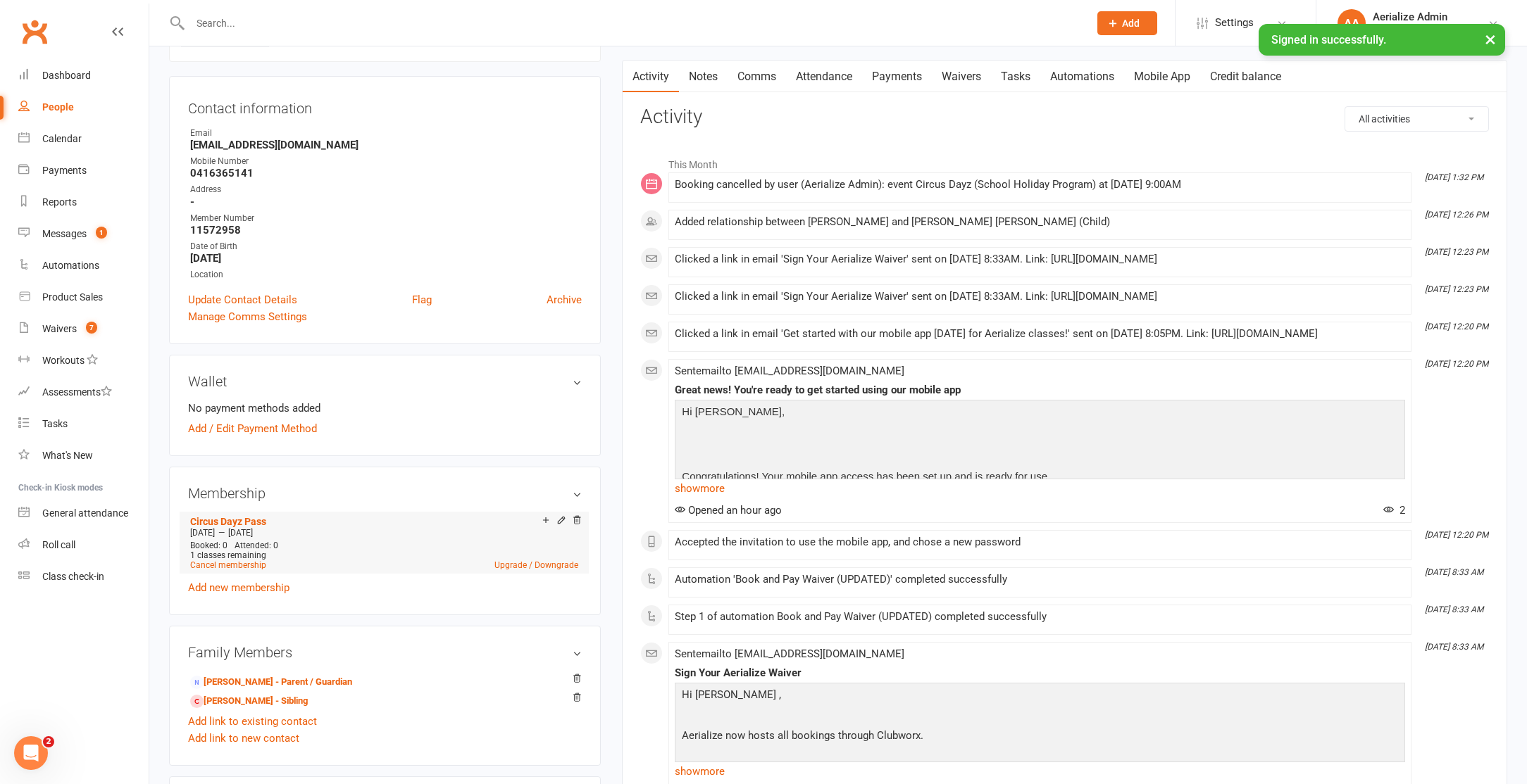
scroll to position [118, 0]
click at [30, 748] on icon "Open Intercom Messenger" at bounding box center [29, 751] width 24 height 24
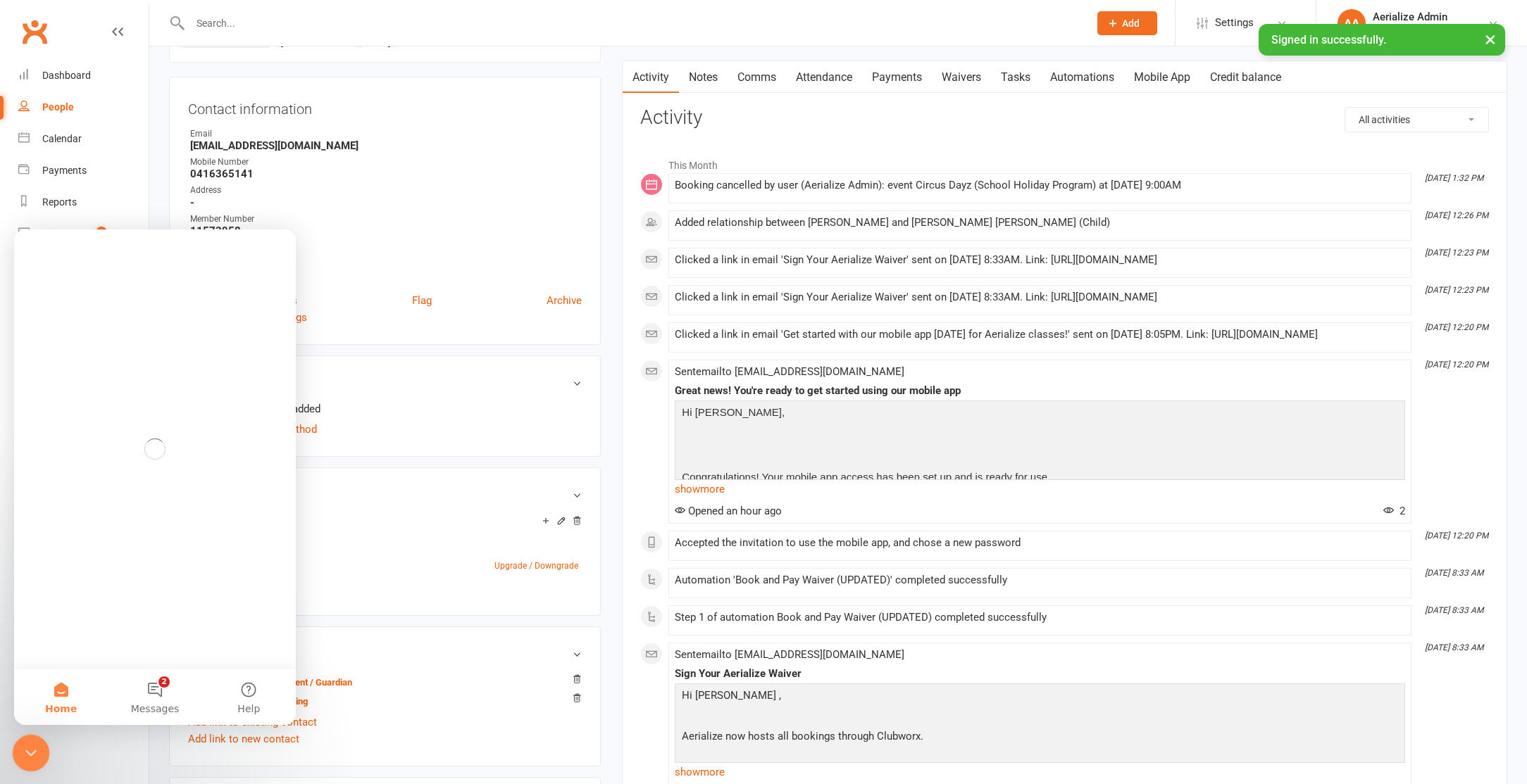
scroll to position [0, 0]
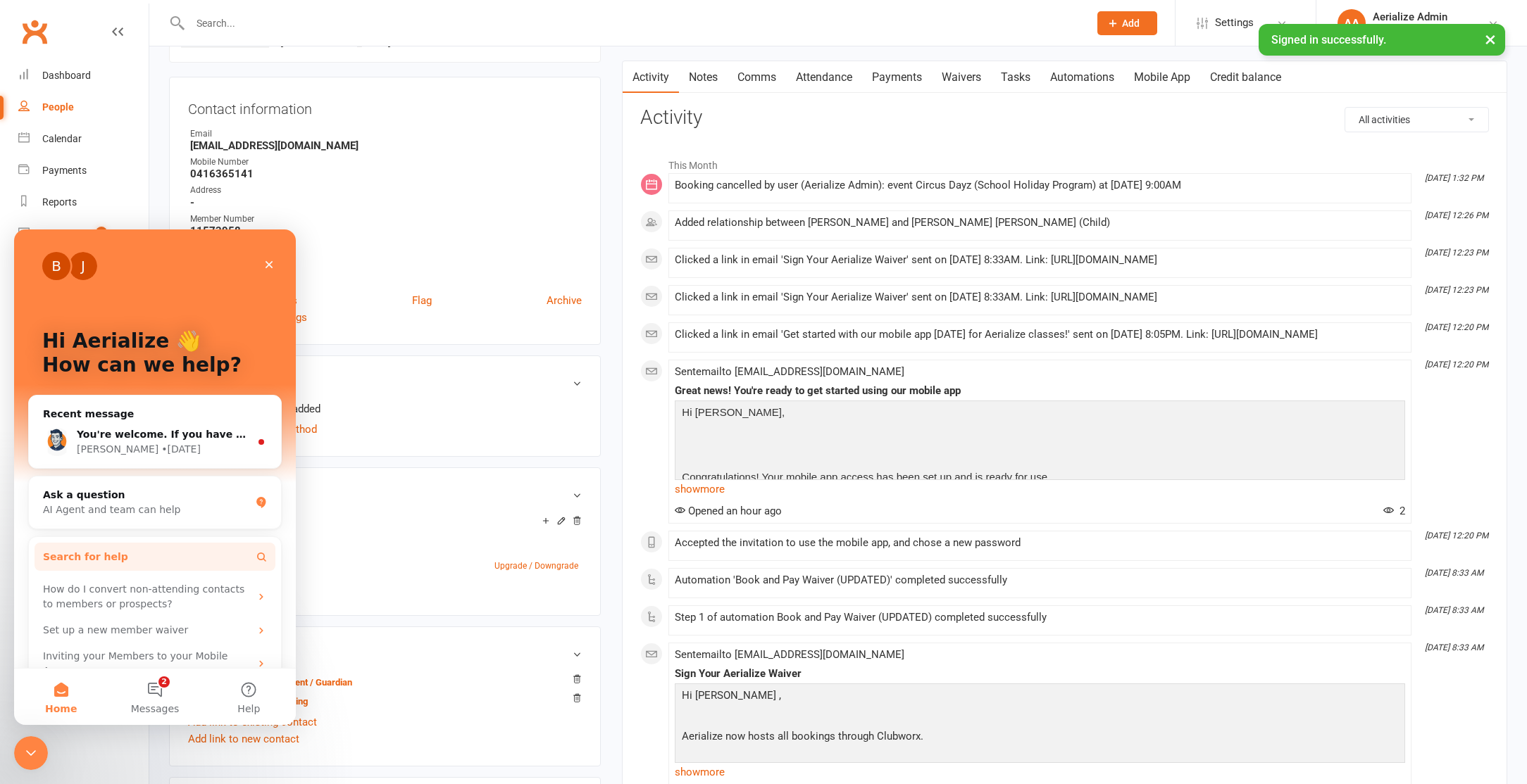
click at [135, 557] on button "Search for help" at bounding box center [154, 557] width 241 height 28
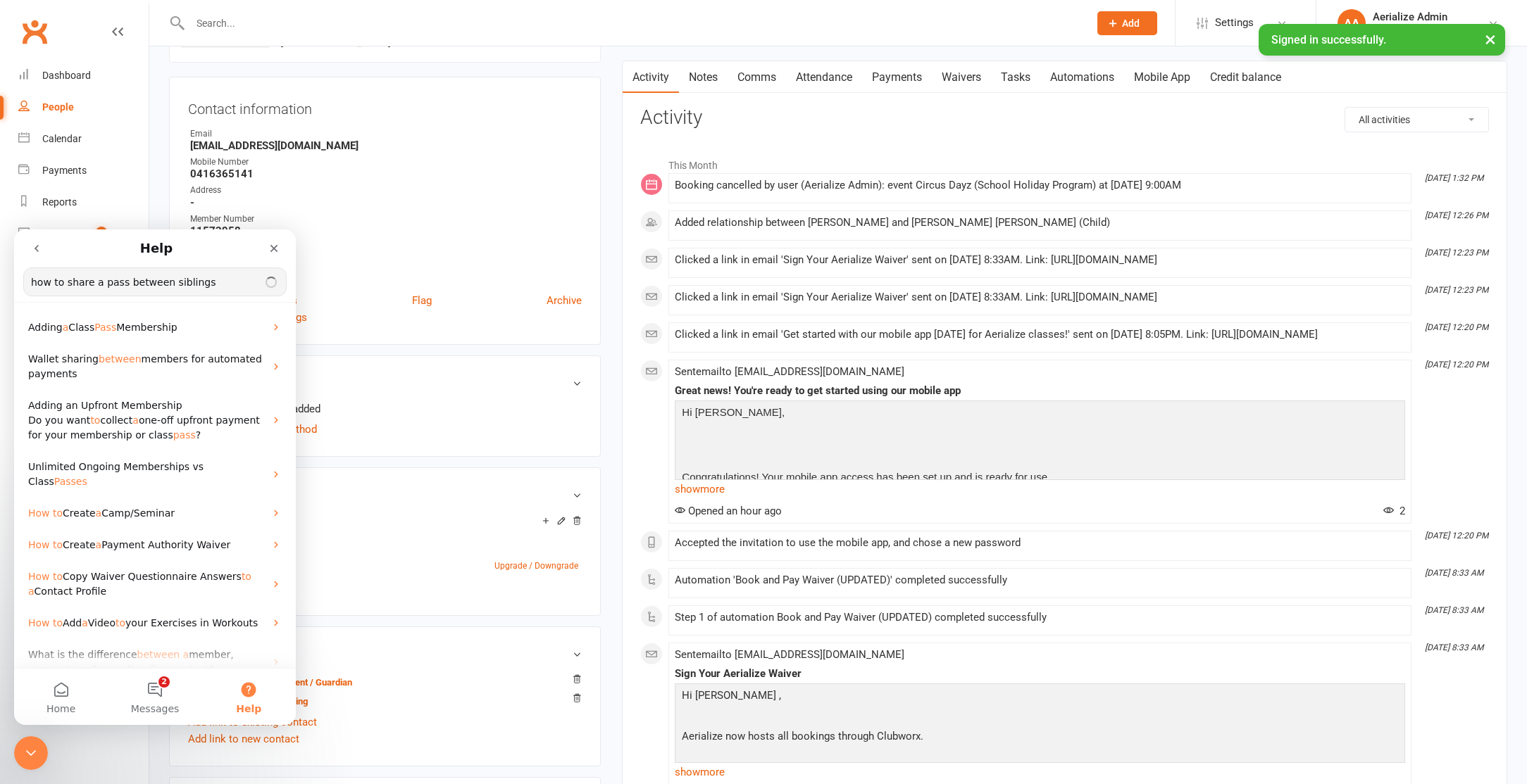
type input "how to share a pass between siblings"
click at [277, 248] on icon "Close" at bounding box center [274, 249] width 11 height 11
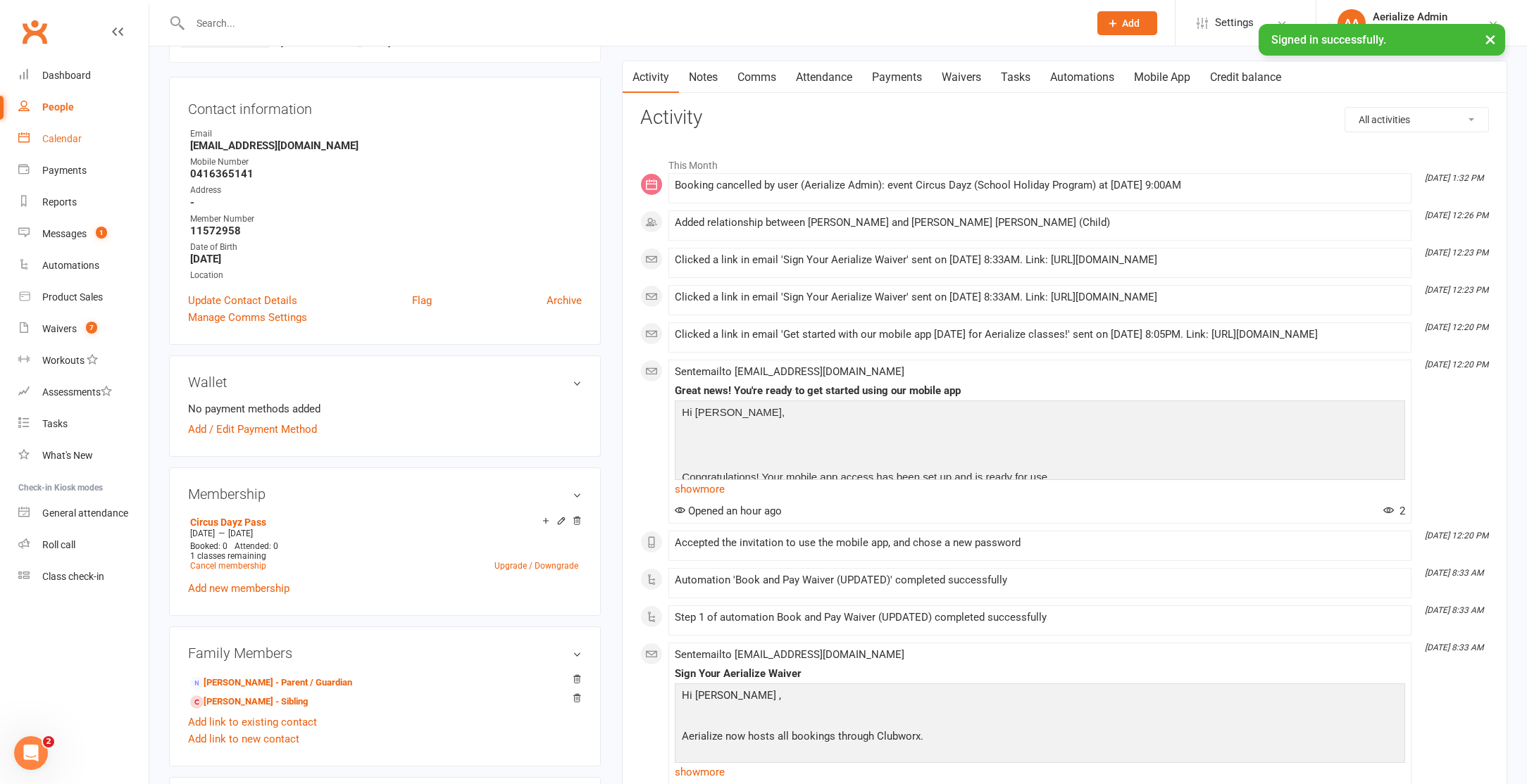
click at [70, 134] on div "Calendar" at bounding box center [61, 139] width 39 height 11
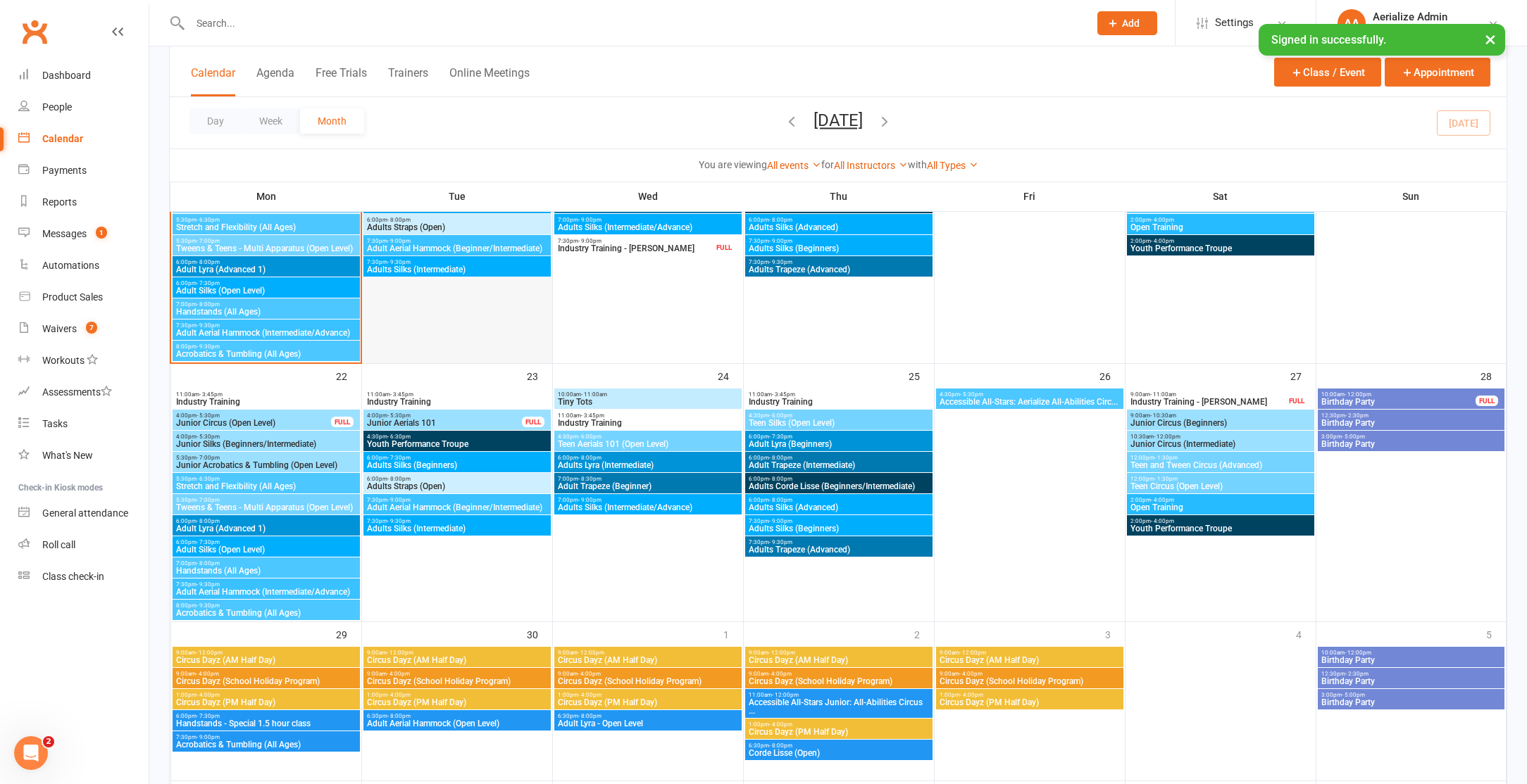
scroll to position [1111, 0]
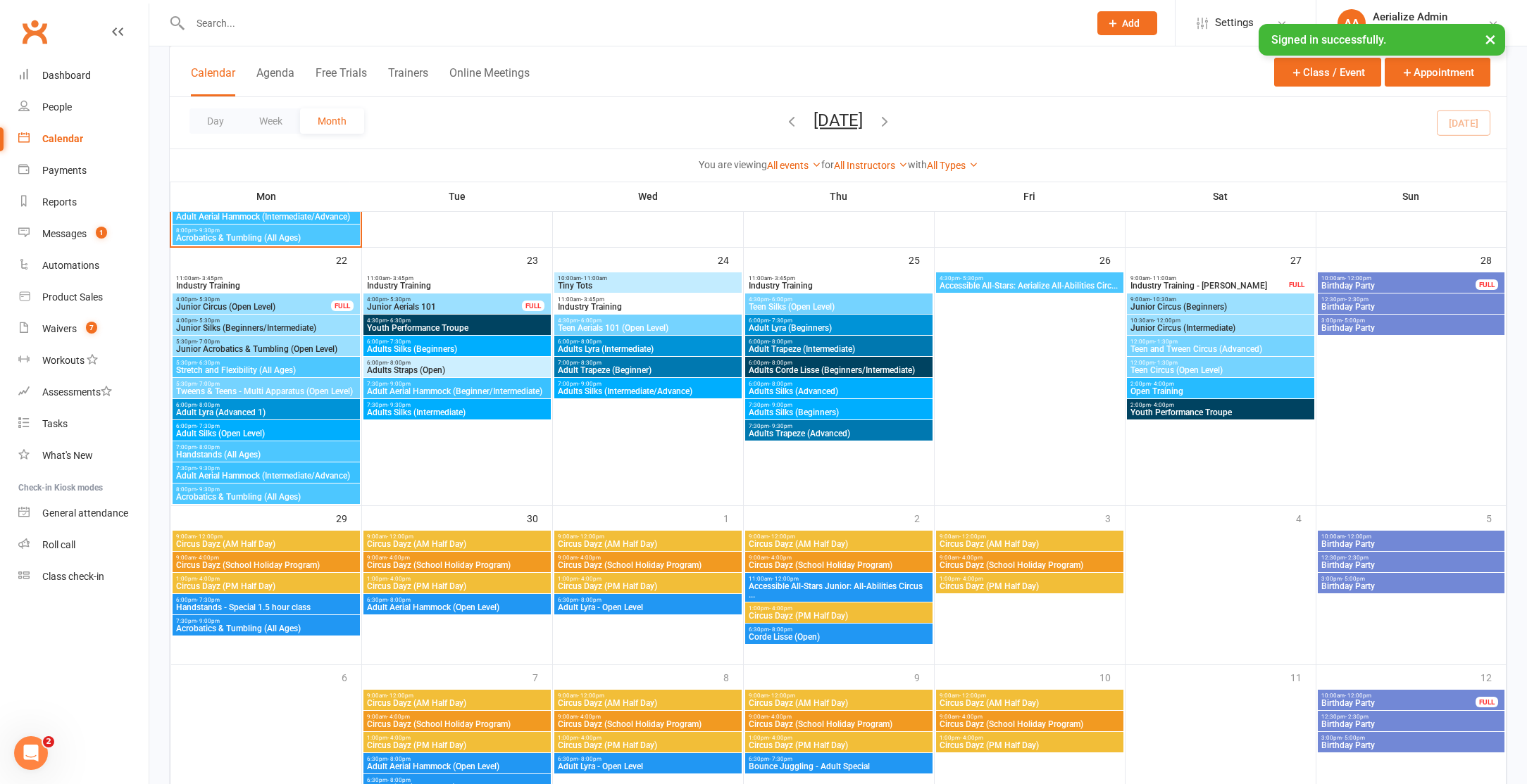
click at [473, 562] on span "Circus Dayz (School Holiday Program)" at bounding box center [457, 565] width 182 height 9
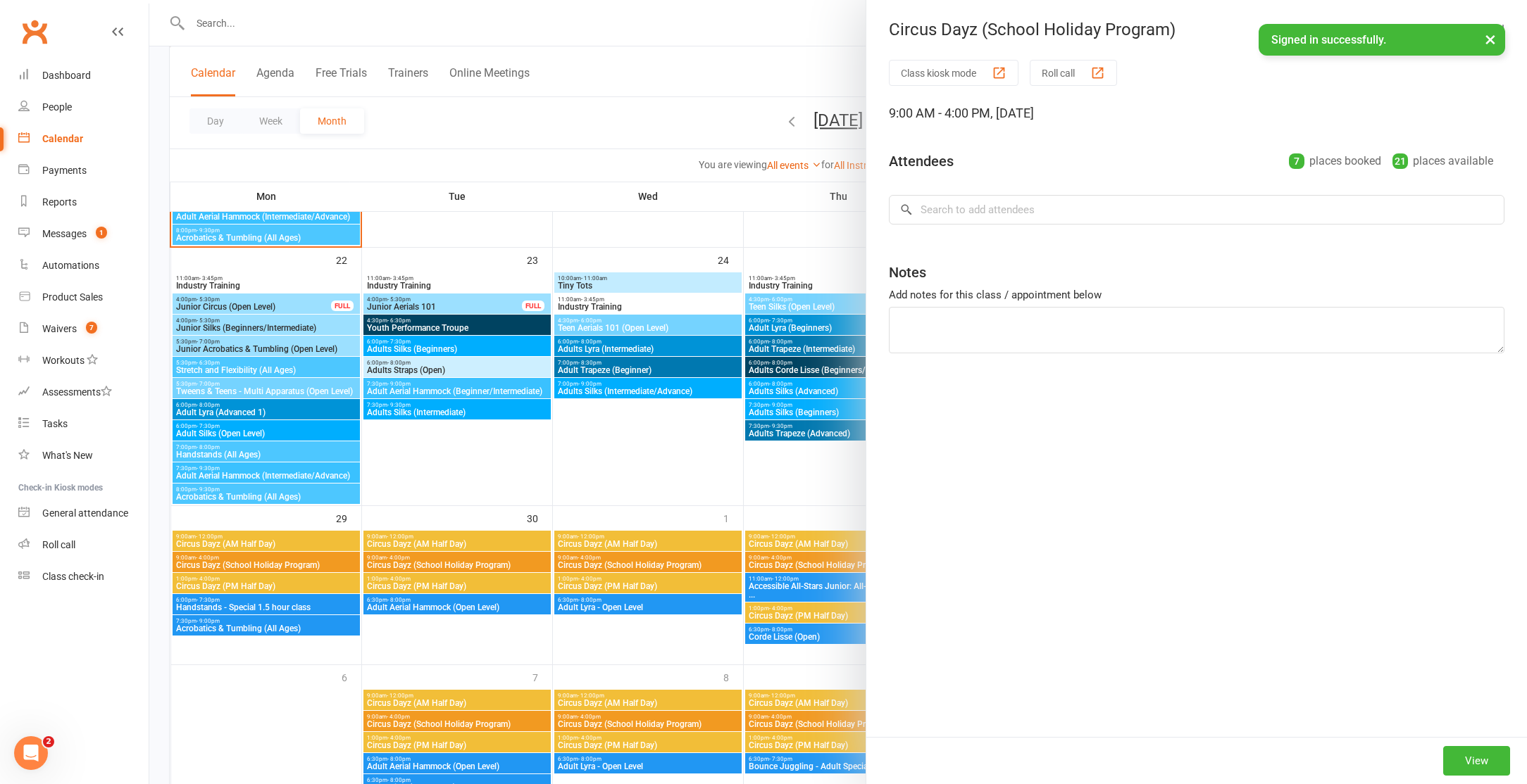
scroll to position [1109, 0]
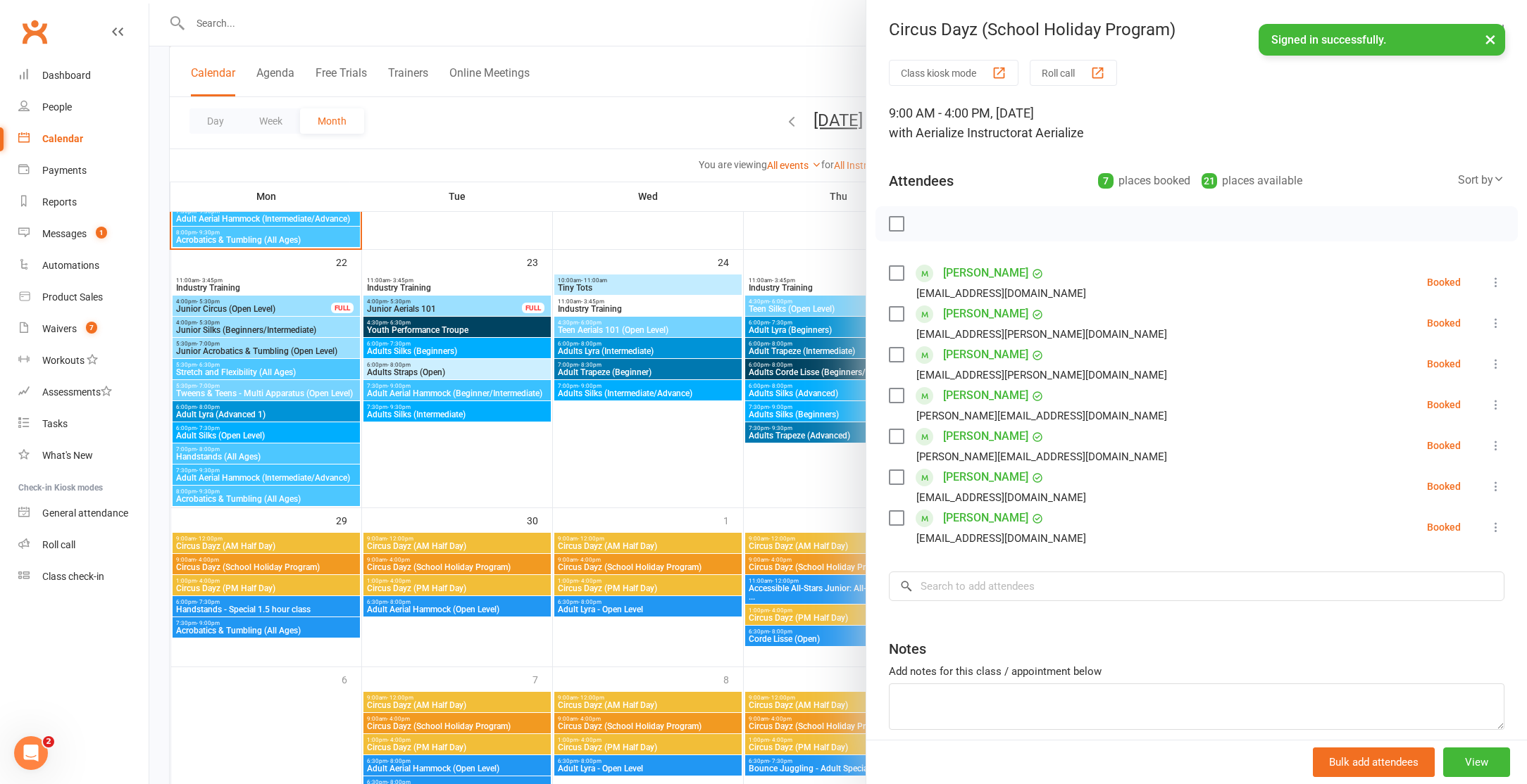
click at [283, 25] on div at bounding box center [838, 392] width 1378 height 784
